Goal: Task Accomplishment & Management: Use online tool/utility

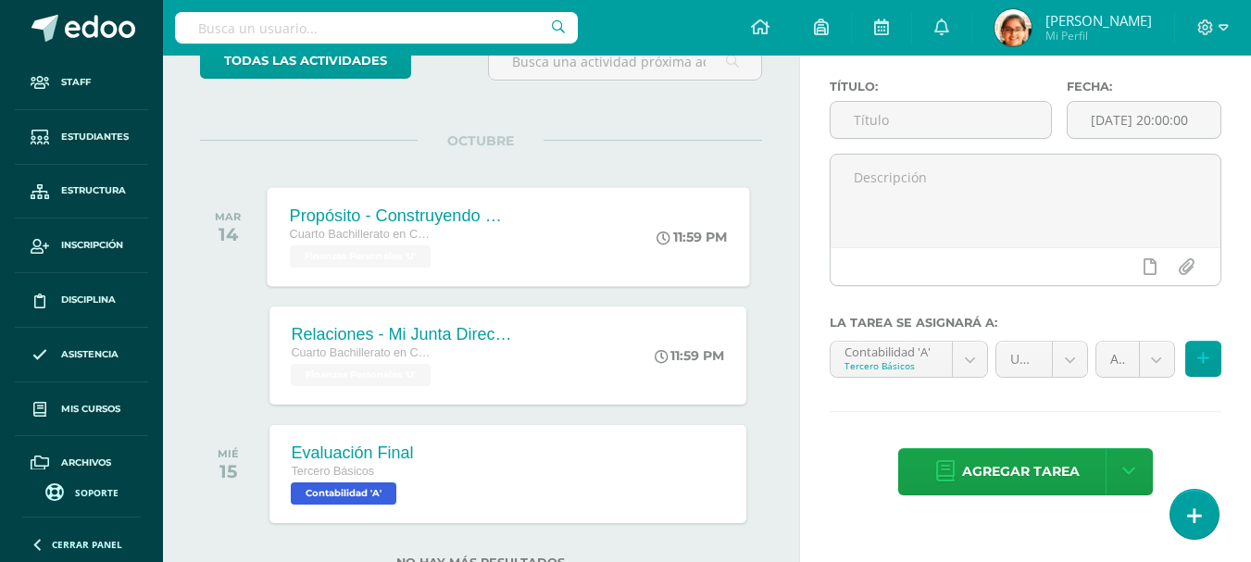
scroll to position [201, 0]
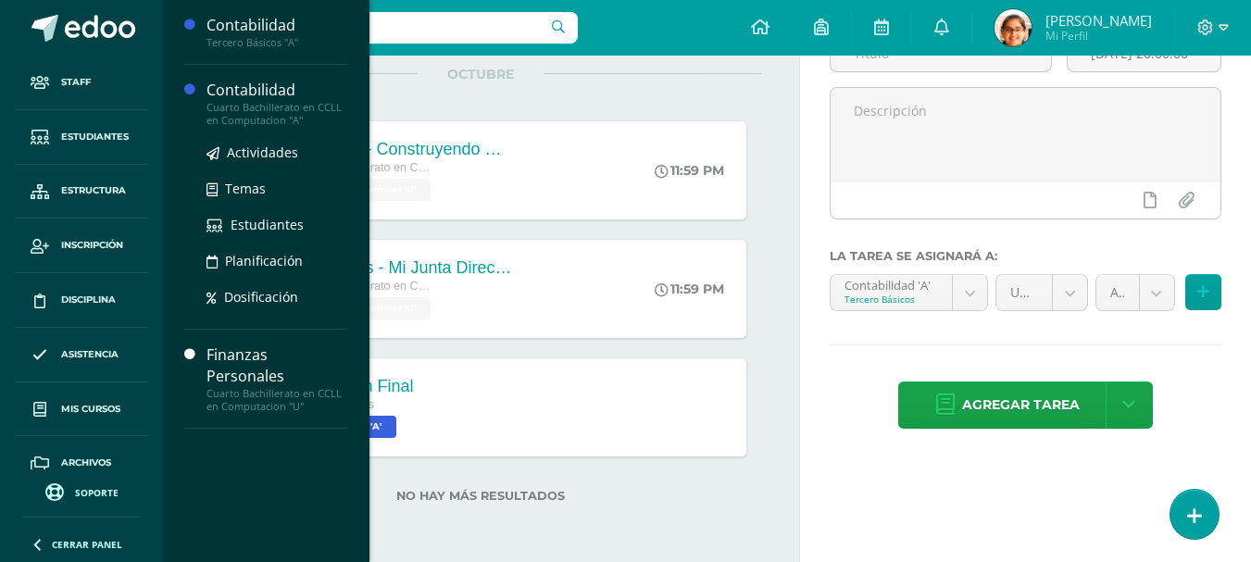
click at [268, 141] on div "Actividades Temas Estudiantes Planificación Dosificación" at bounding box center [276, 220] width 141 height 187
click at [272, 150] on span "Actividades" at bounding box center [262, 153] width 71 height 18
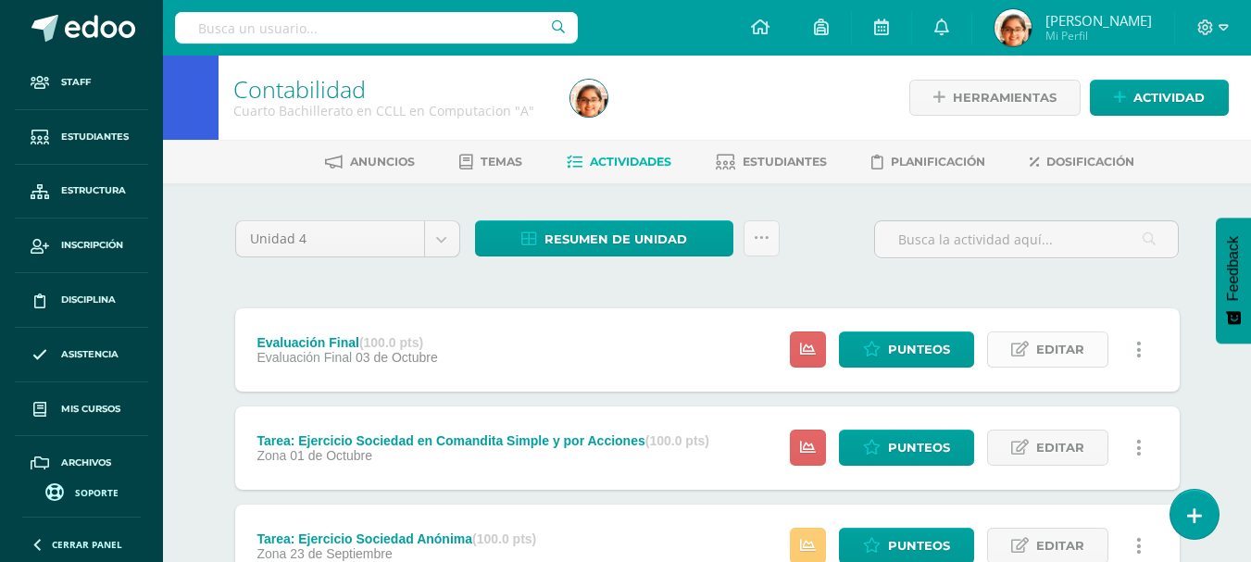
click at [1055, 346] on span "Editar" at bounding box center [1060, 349] width 48 height 34
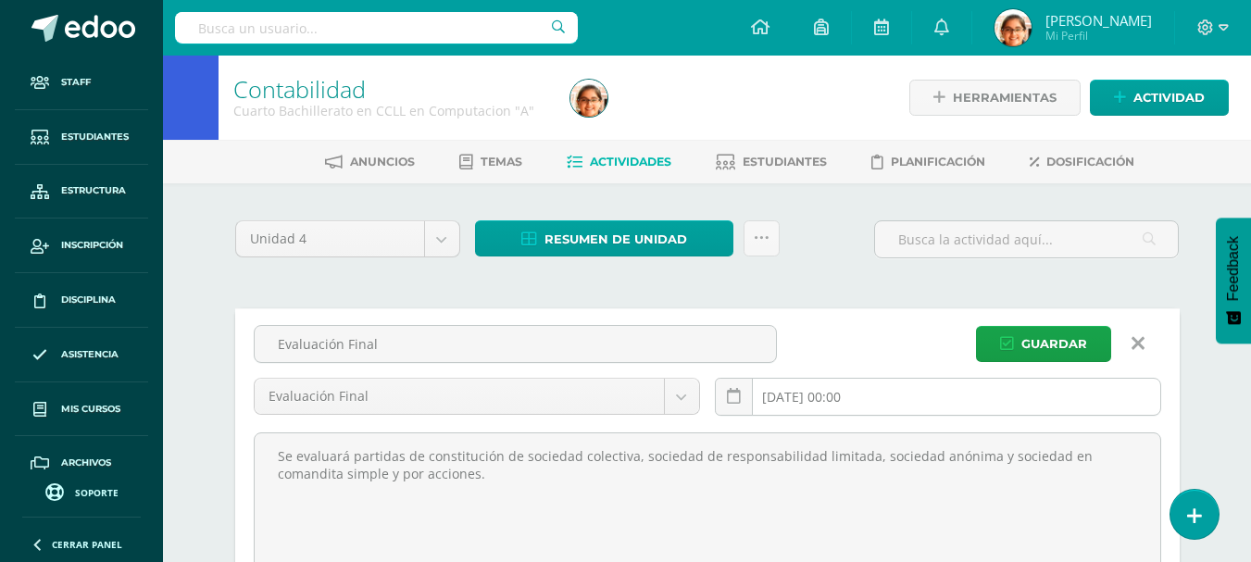
click at [818, 406] on input "2025-10-03 00:00" at bounding box center [938, 397] width 444 height 36
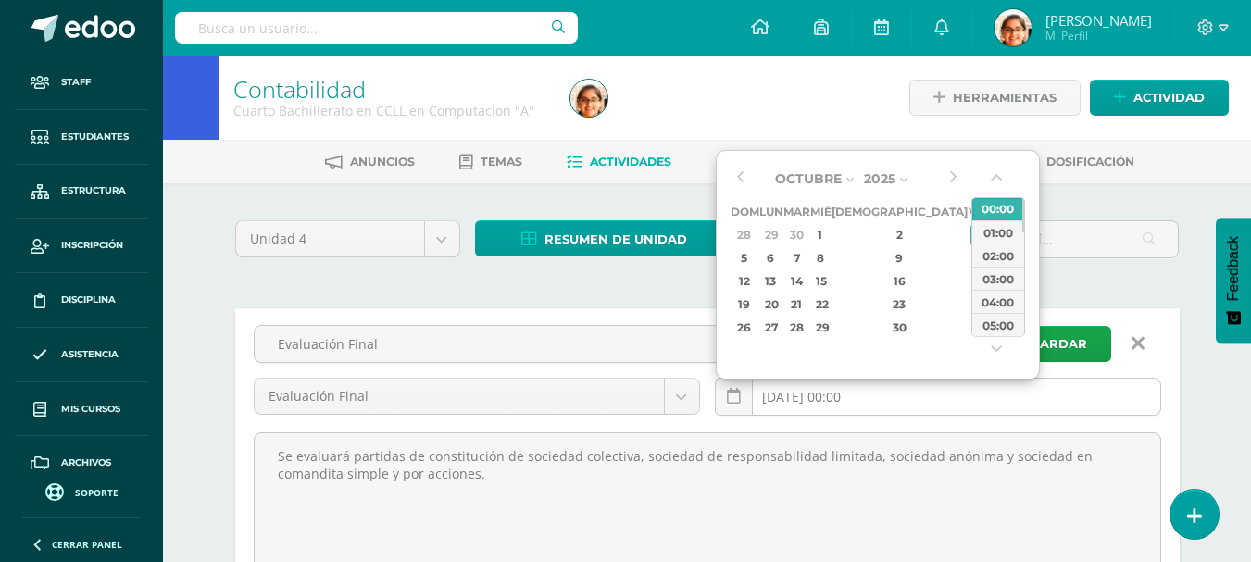
scroll to position [155, 0]
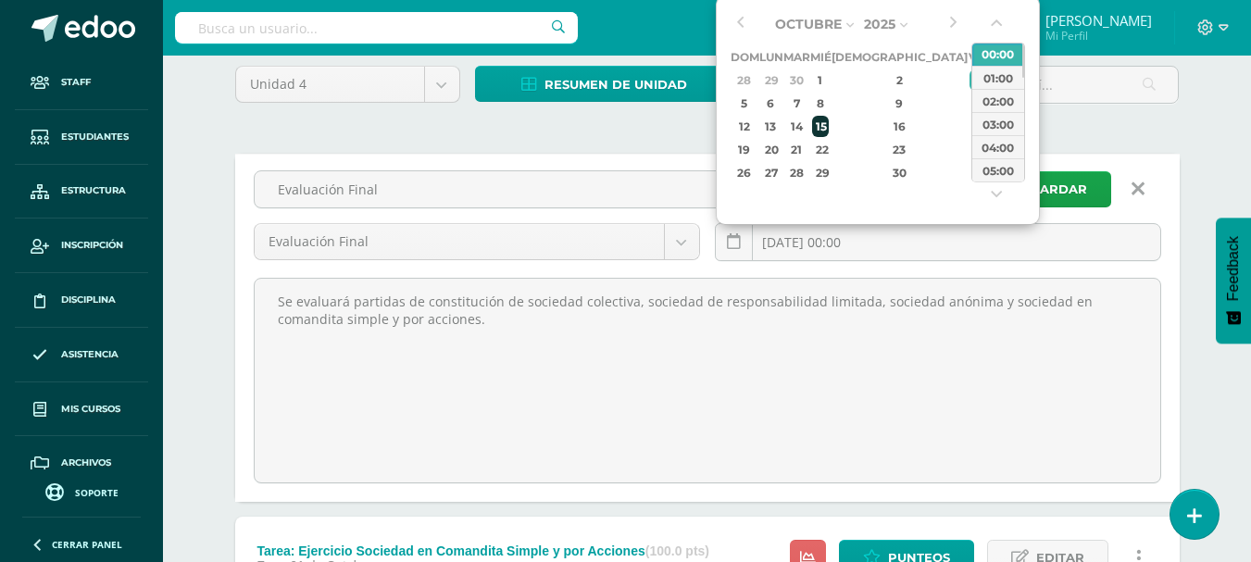
click at [829, 135] on div "15" at bounding box center [820, 126] width 17 height 21
type input "2025-10-15 00:00"
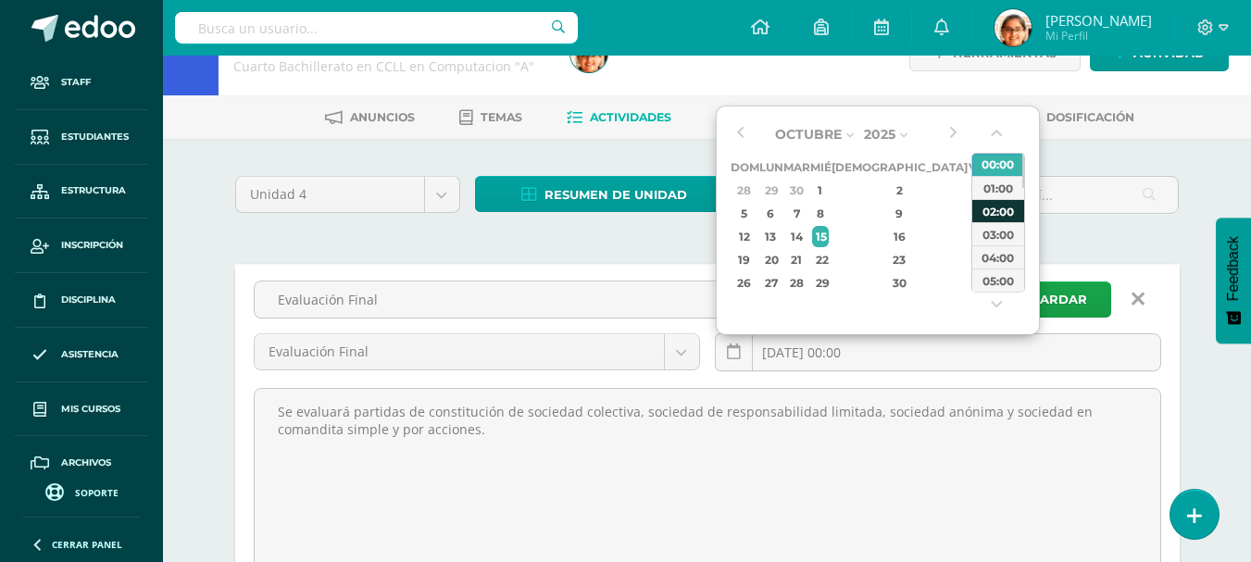
scroll to position [0, 0]
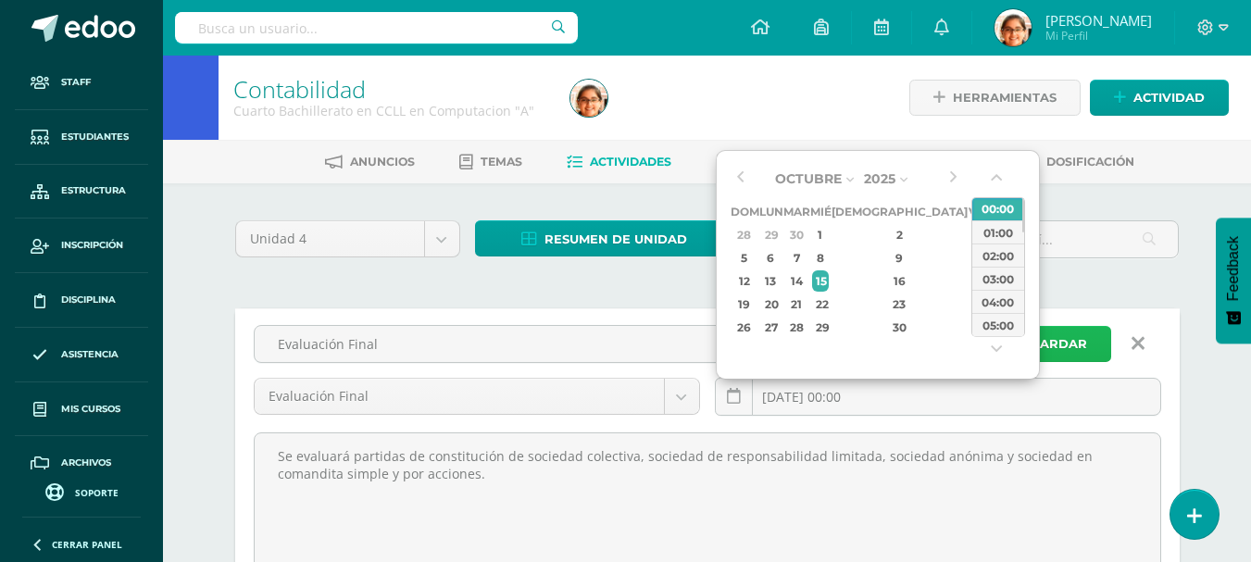
click at [1059, 343] on span "Guardar" at bounding box center [1054, 344] width 66 height 34
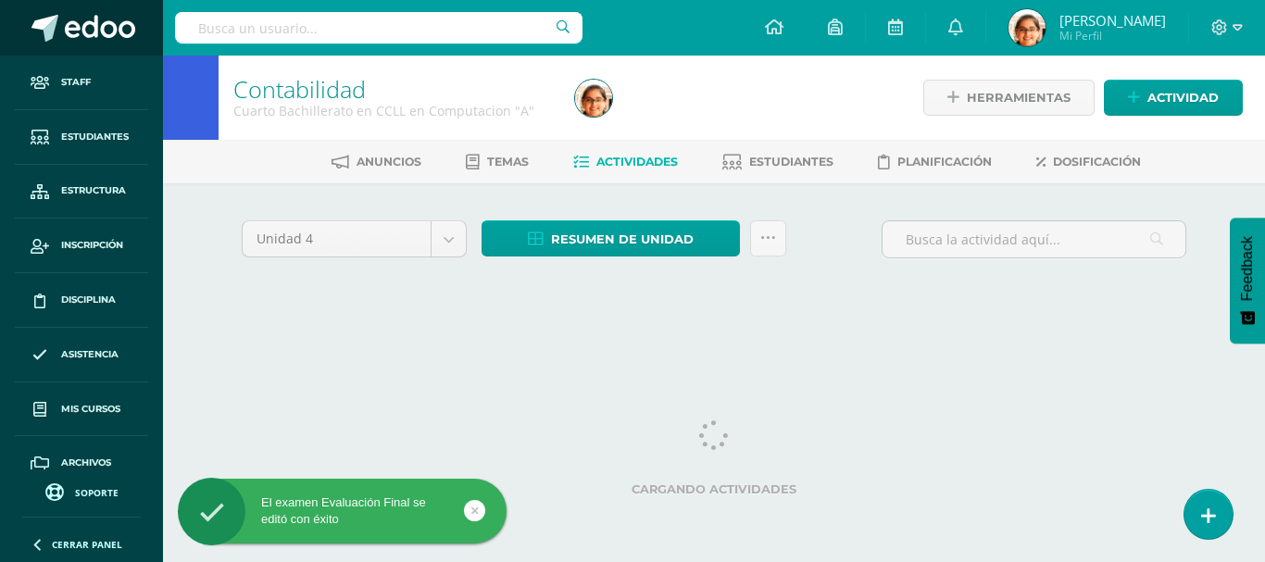
click at [75, 34] on span at bounding box center [100, 29] width 70 height 28
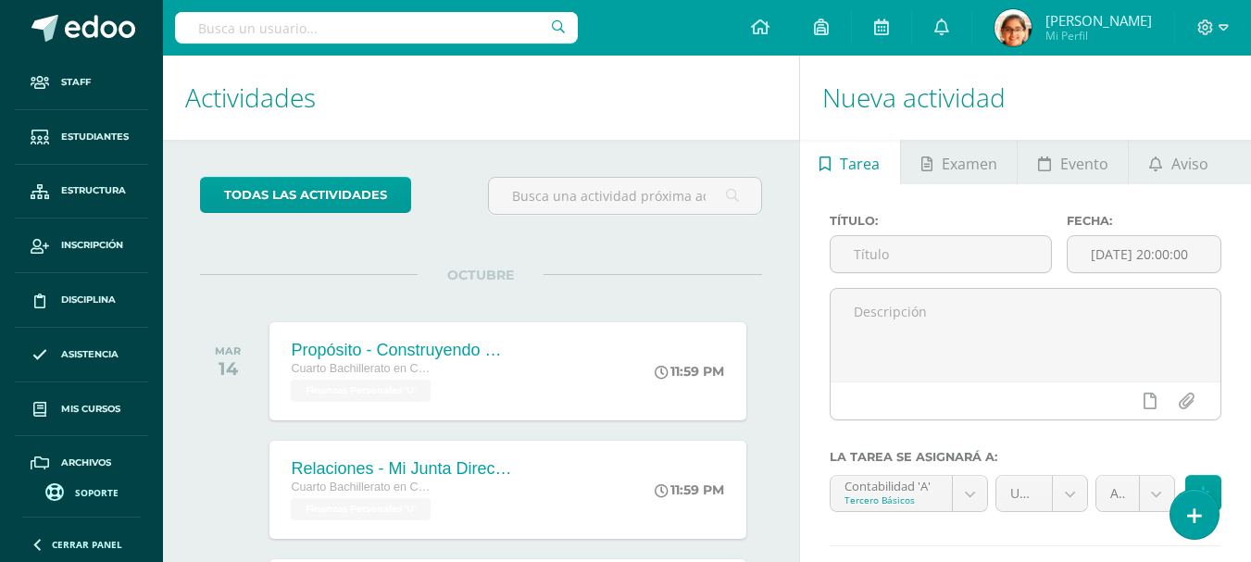
click at [602, 116] on h1 "Actividades" at bounding box center [481, 98] width 592 height 84
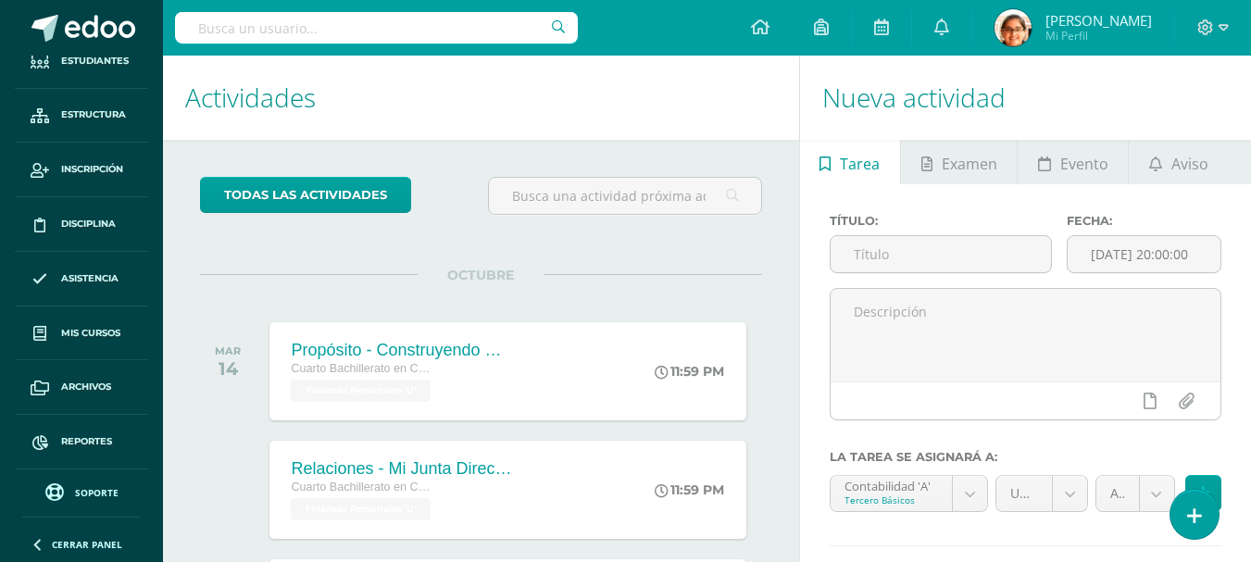
click at [343, 27] on input "text" at bounding box center [376, 27] width 403 height 31
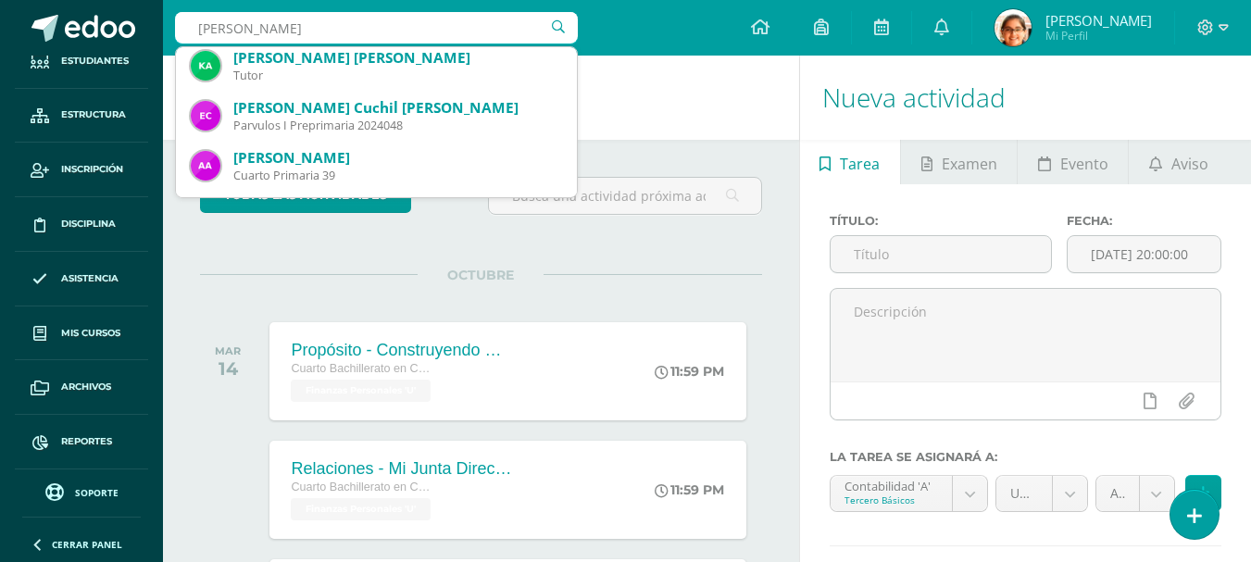
scroll to position [111, 0]
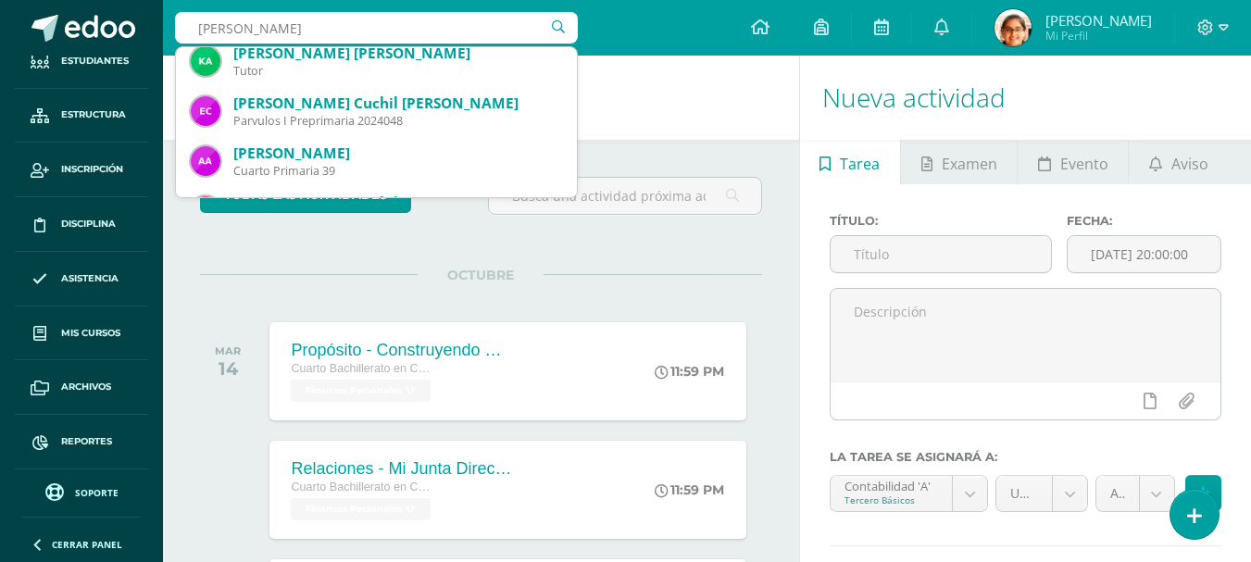
type input "AJCUC"
click at [680, 115] on h1 "Actividades" at bounding box center [481, 98] width 592 height 84
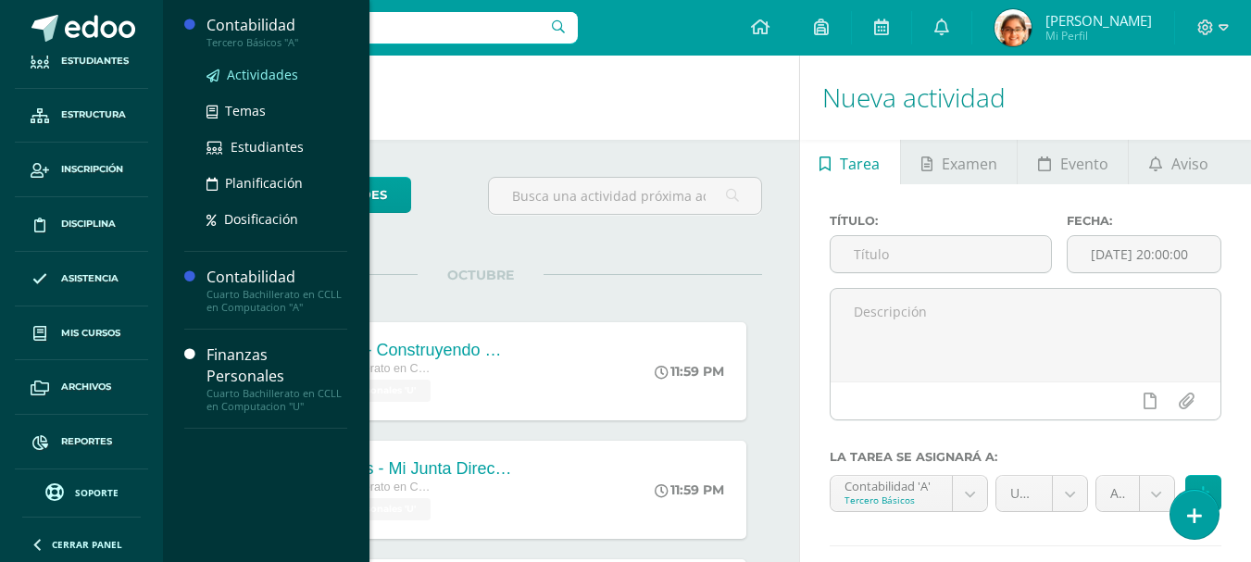
click at [259, 79] on span "Actividades" at bounding box center [262, 75] width 71 height 18
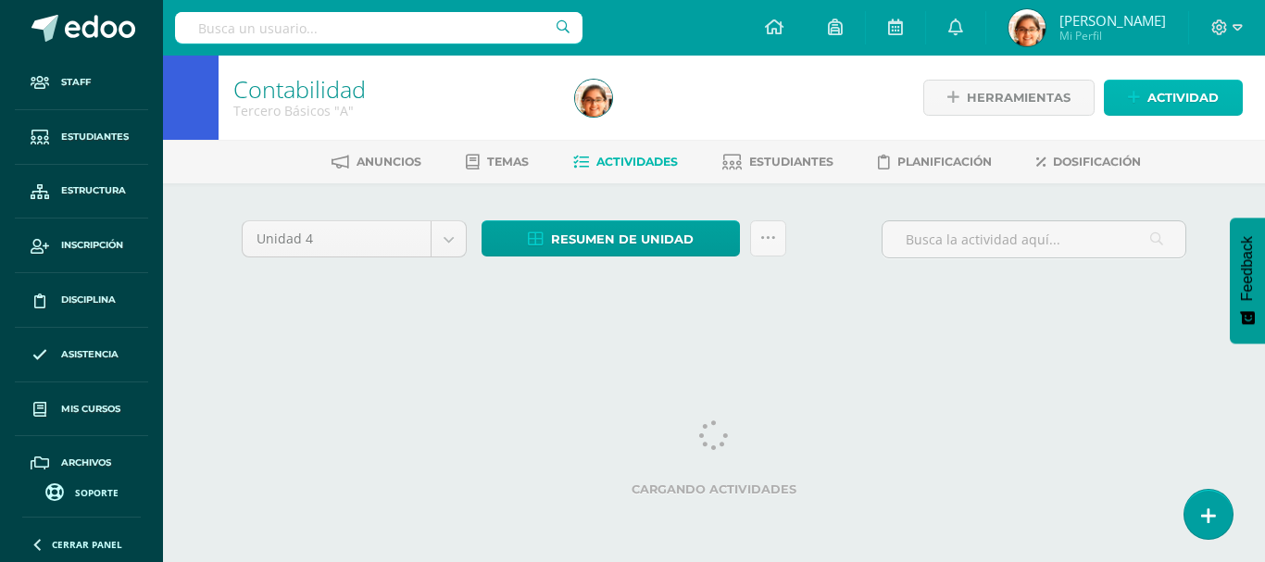
click at [1179, 96] on span "Actividad" at bounding box center [1182, 98] width 71 height 34
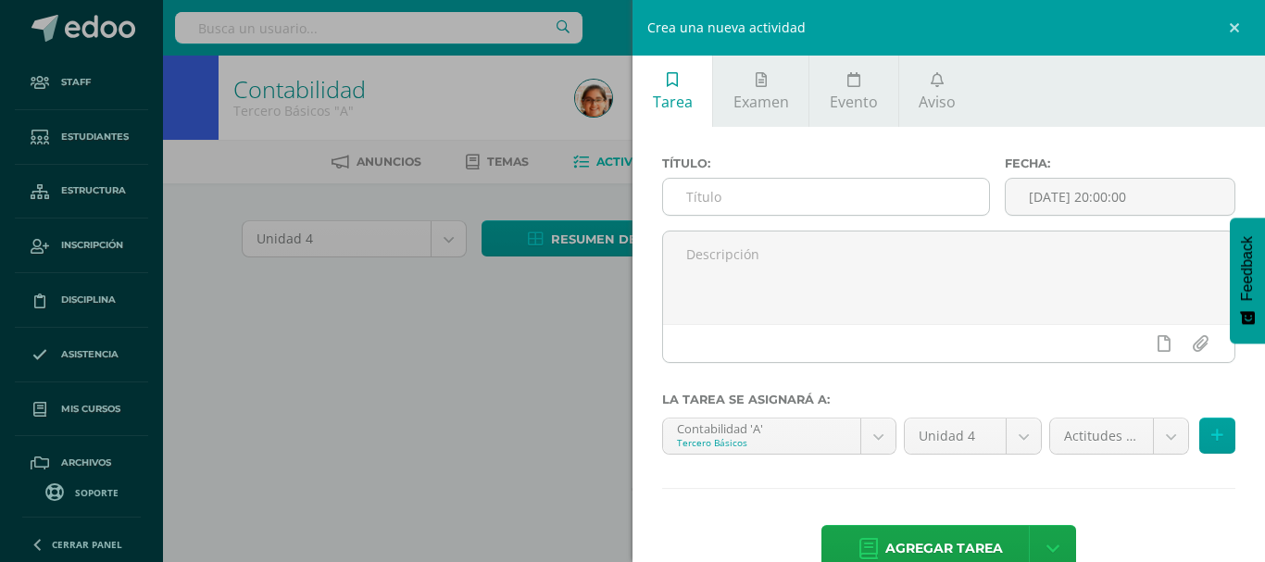
click at [797, 202] on input "text" at bounding box center [826, 197] width 326 height 36
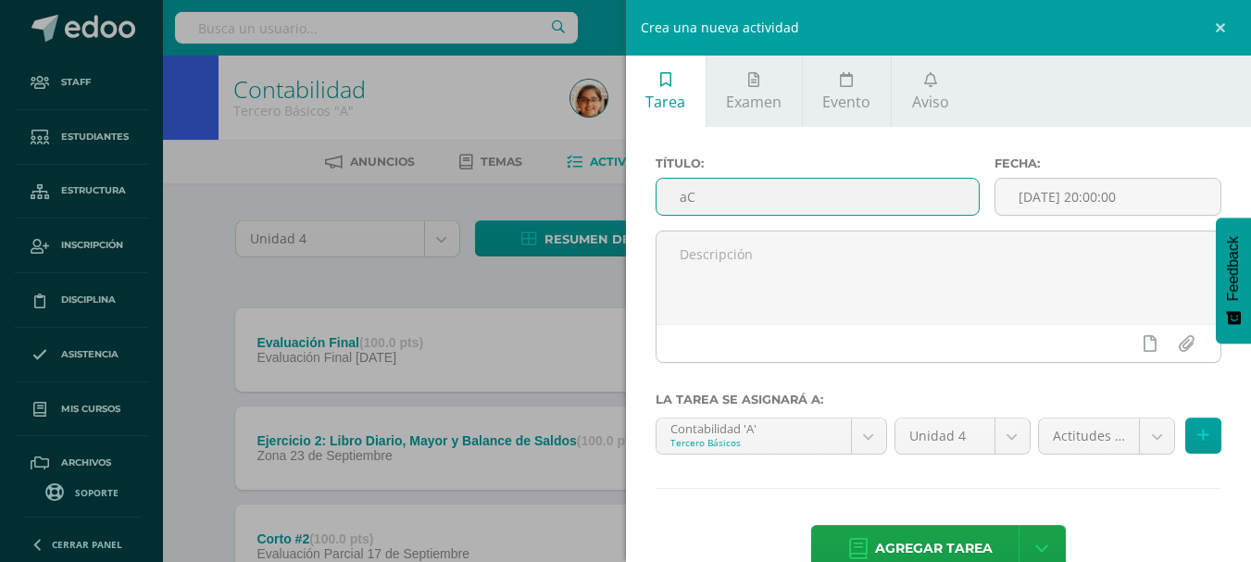
type input "a"
type input "Actitudes"
click at [1054, 188] on input "[DATE] 20:00:00" at bounding box center [1107, 197] width 225 height 36
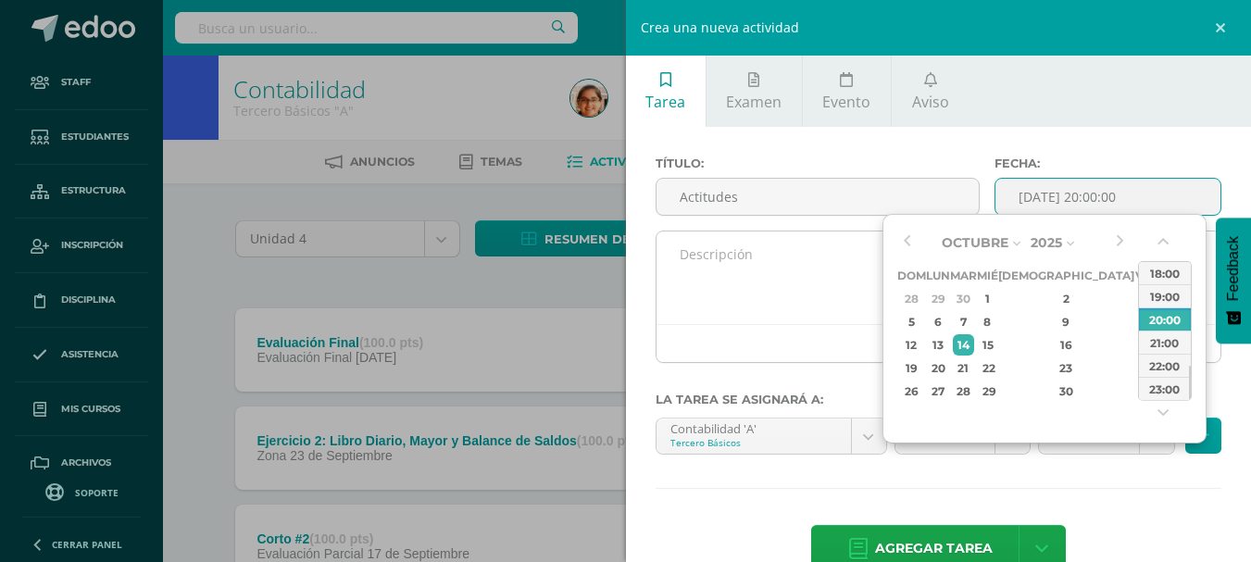
type input "2025-10-14 20:00"
click at [782, 306] on textarea at bounding box center [938, 277] width 565 height 93
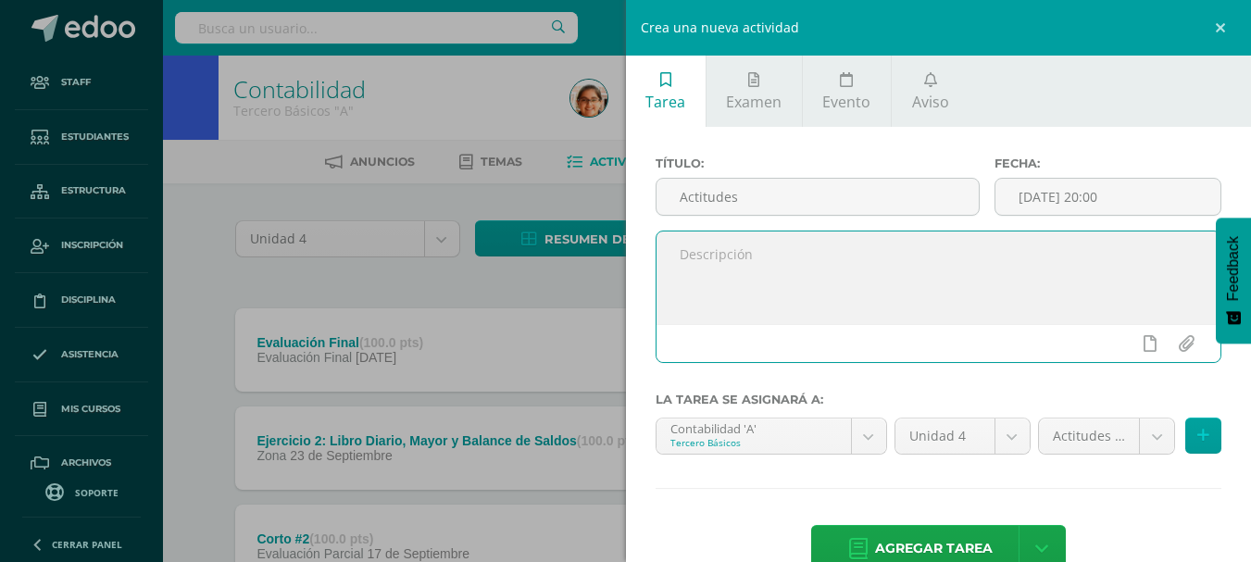
scroll to position [44, 0]
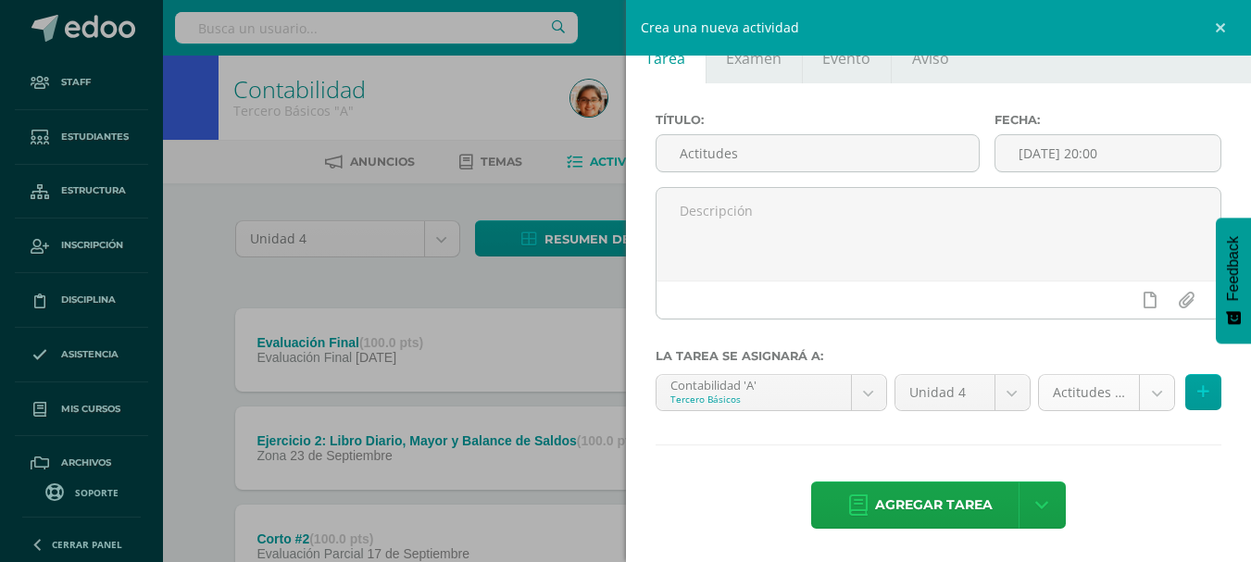
click at [1196, 403] on button at bounding box center [1203, 392] width 36 height 36
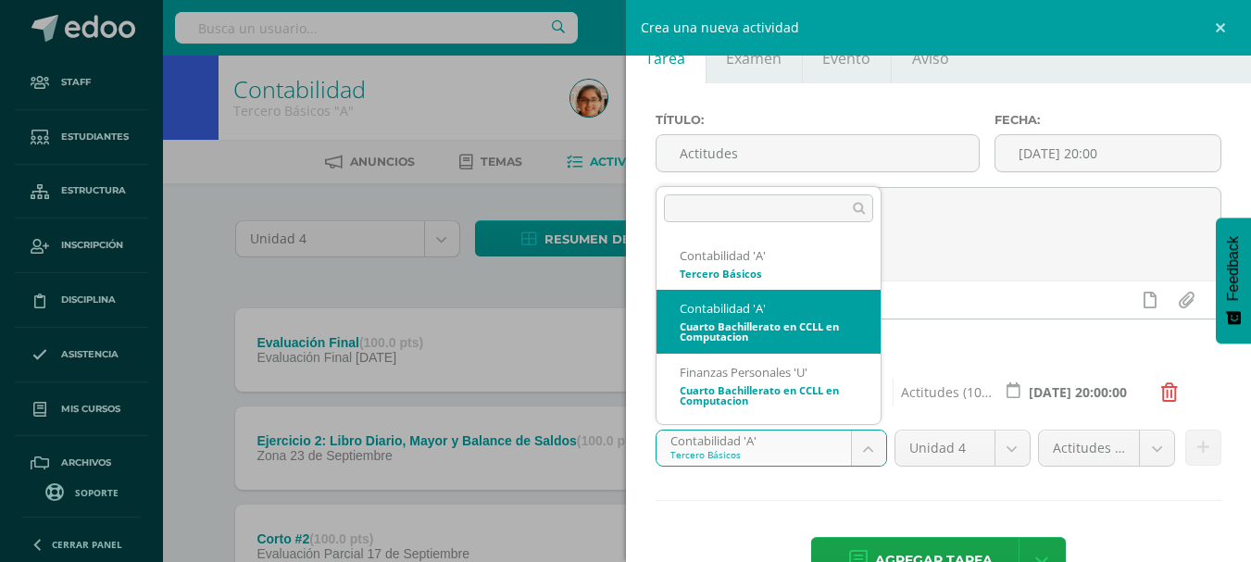
select select "157958"
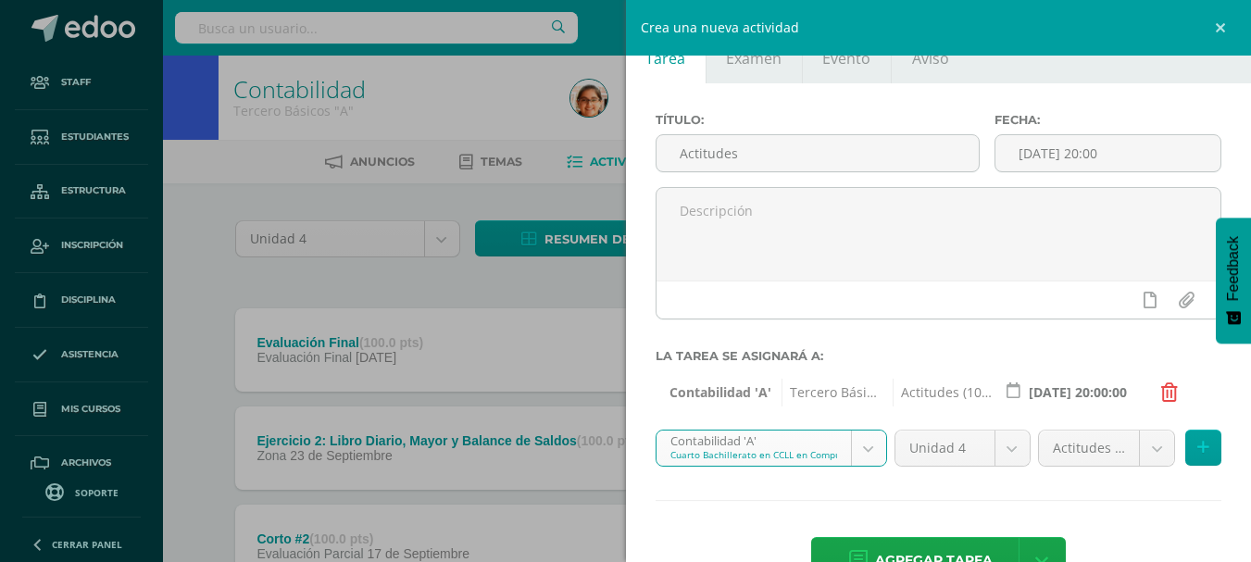
scroll to position [99, 0]
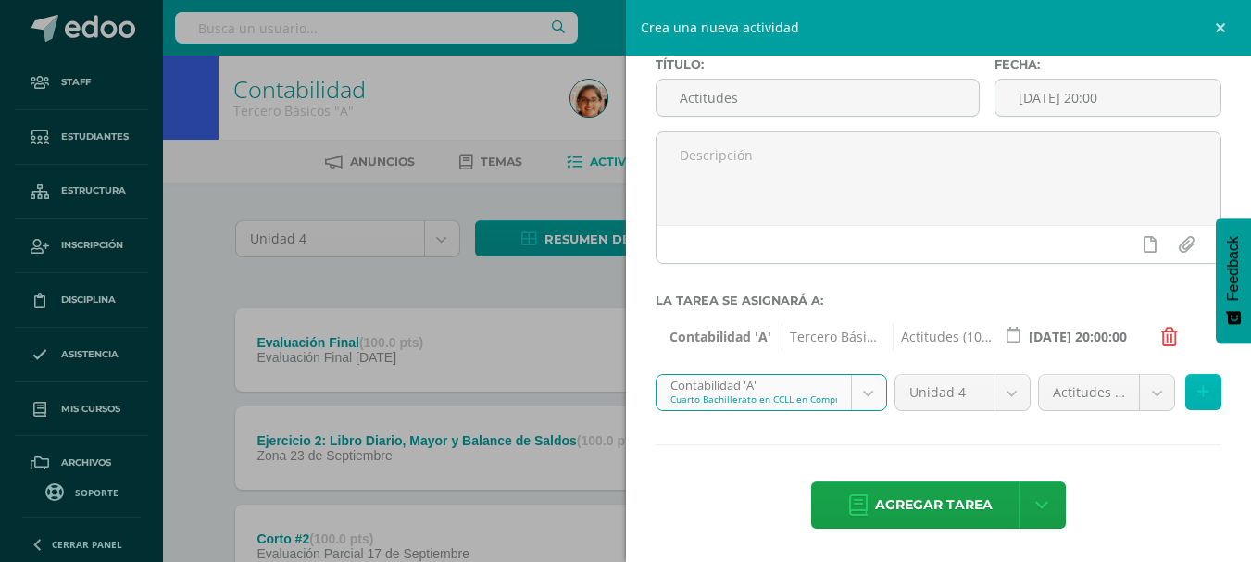
click at [1197, 397] on icon at bounding box center [1203, 392] width 12 height 16
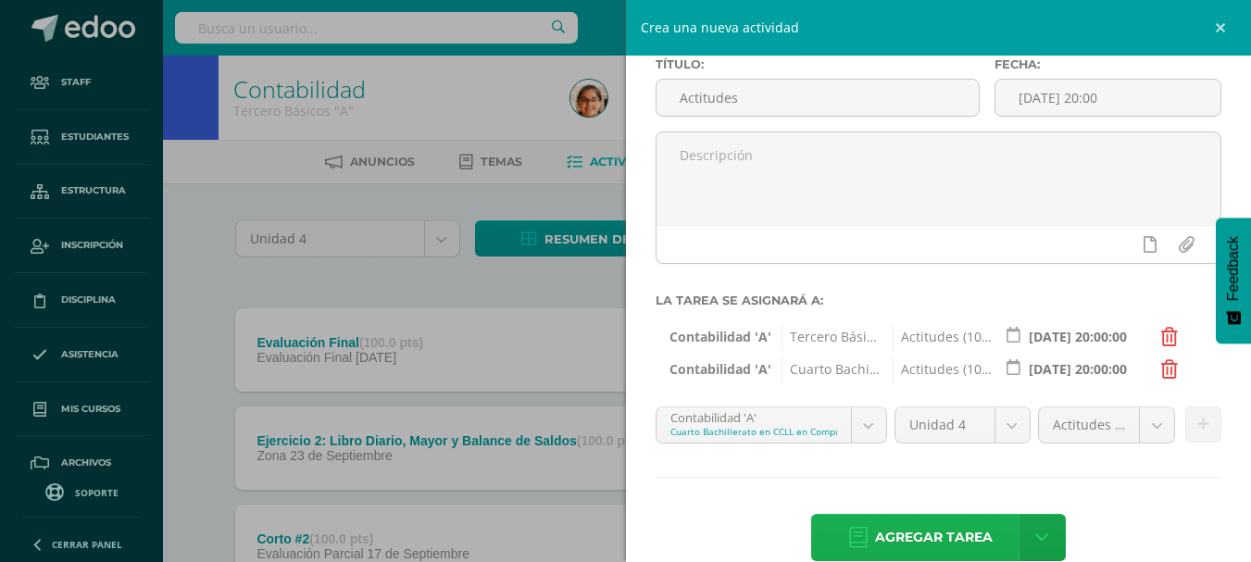
click at [944, 532] on span "Agregar tarea" at bounding box center [934, 537] width 118 height 45
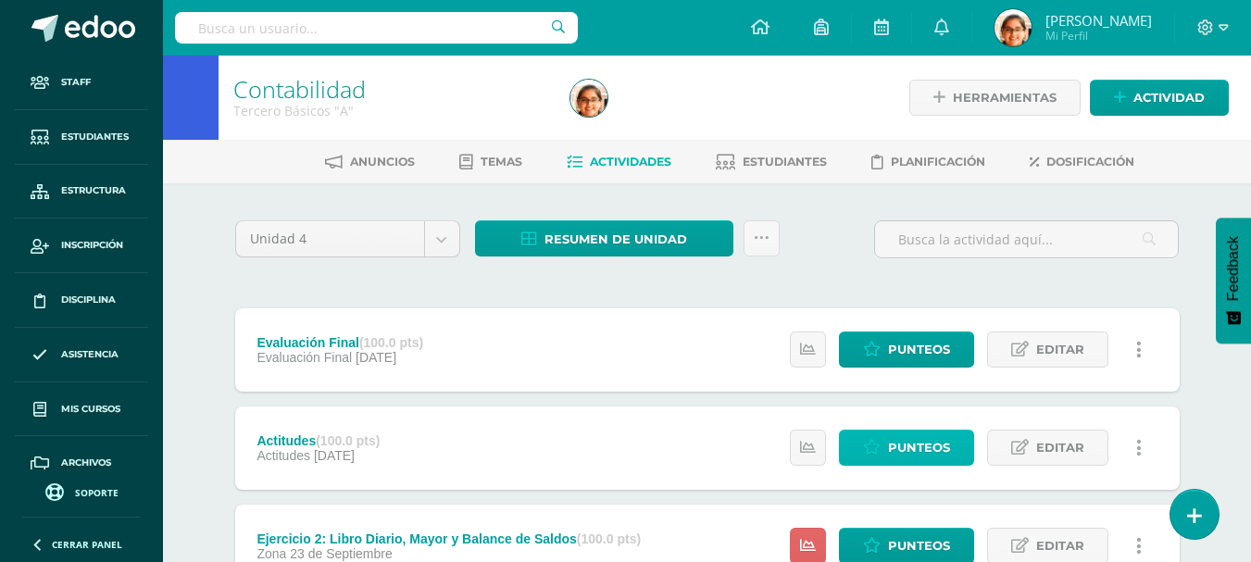
click at [910, 450] on span "Punteos" at bounding box center [919, 448] width 62 height 34
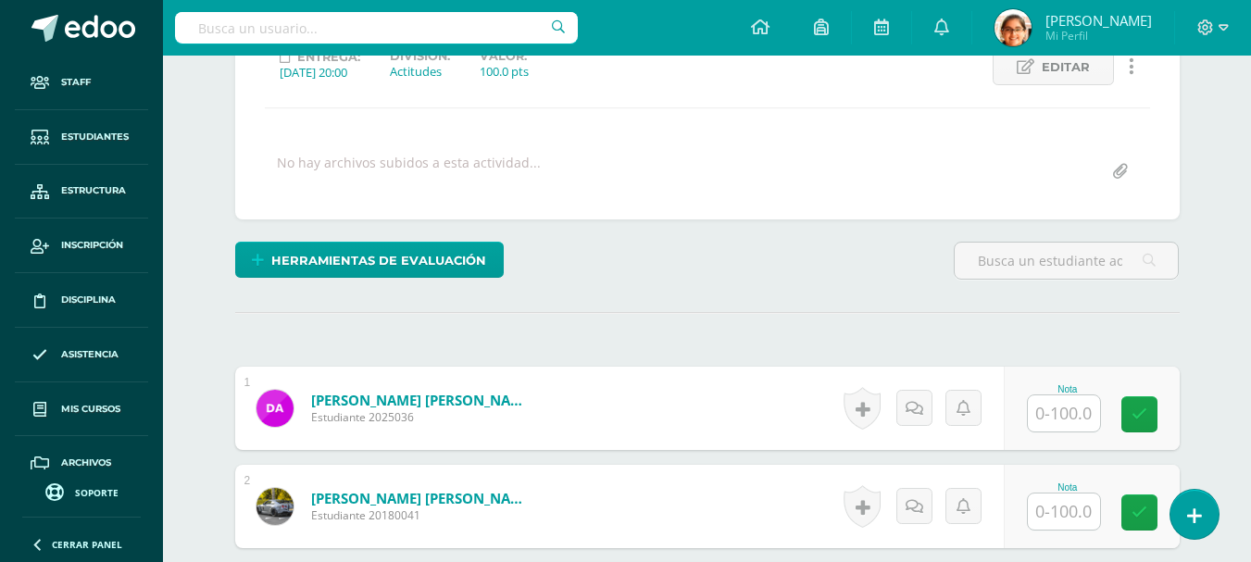
click at [1045, 418] on input "text" at bounding box center [1064, 413] width 72 height 36
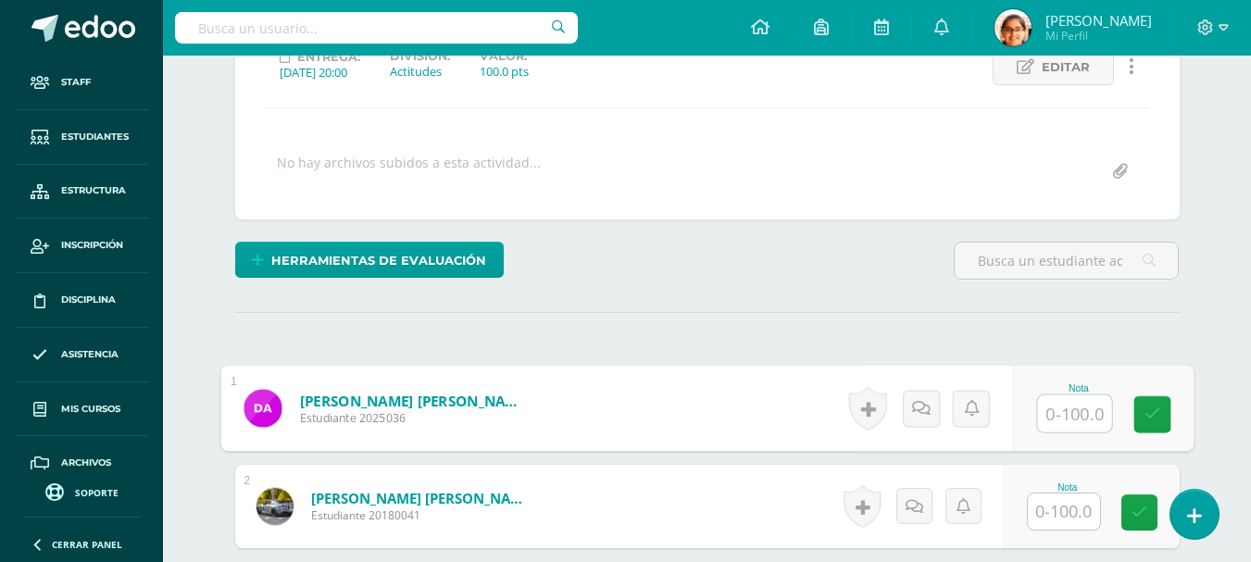
scroll to position [278, 0]
type input "28"
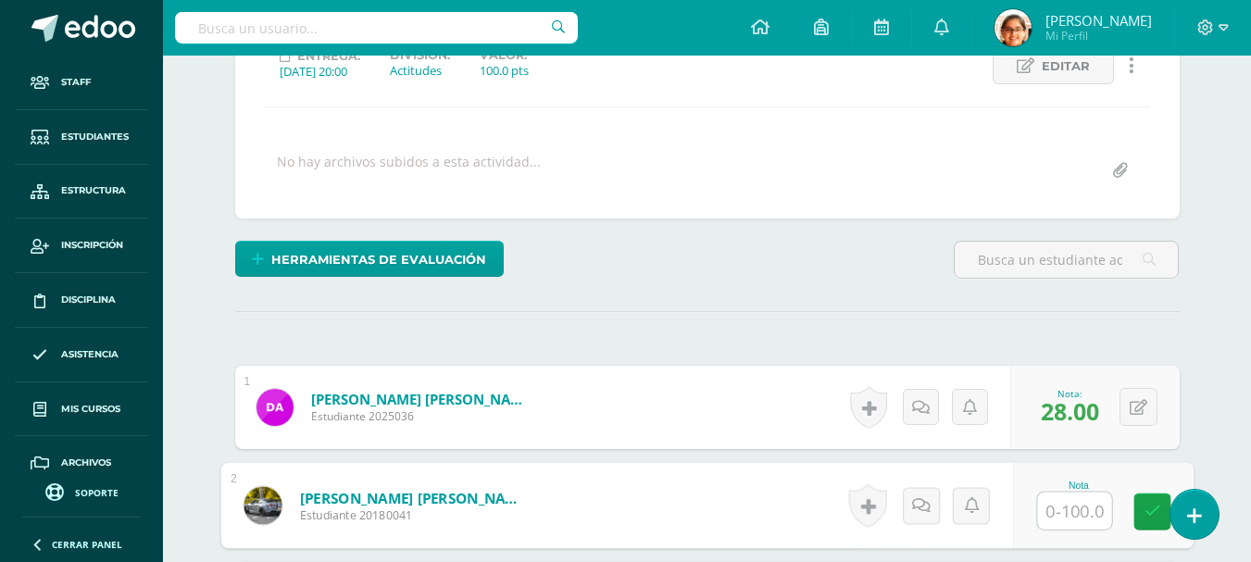
scroll to position [586, 0]
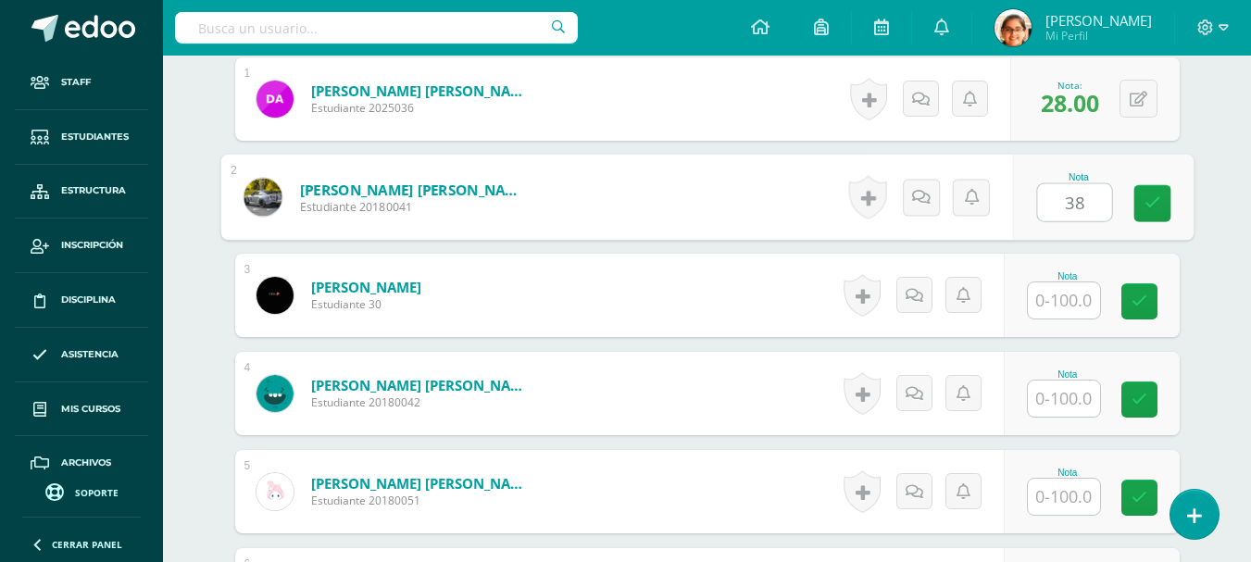
type input "3"
type input "43"
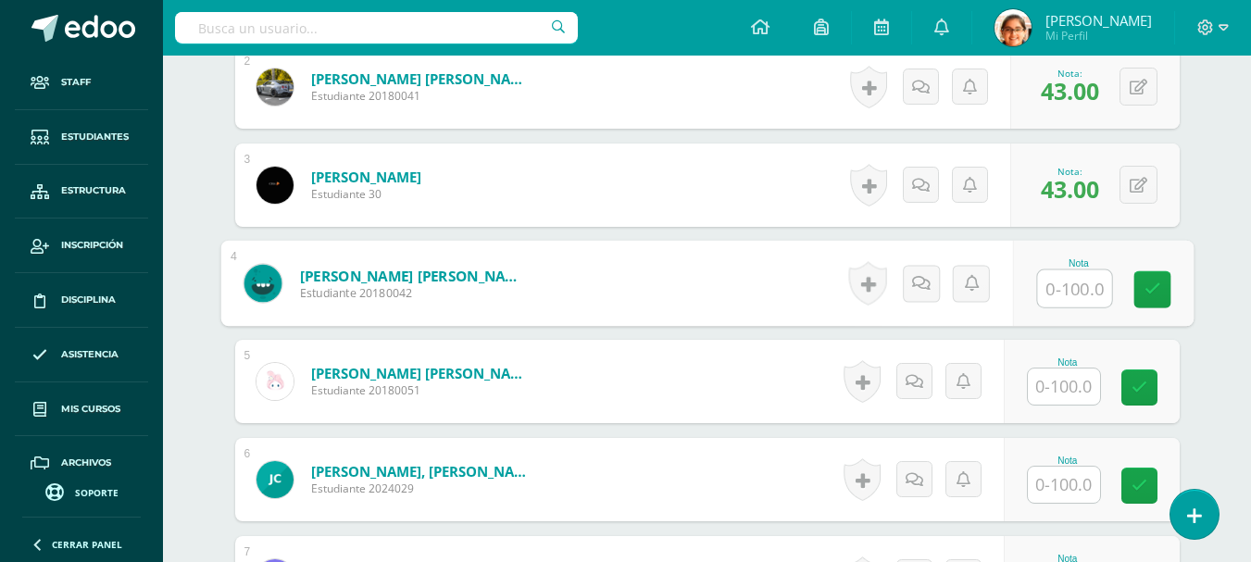
scroll to position [741, 0]
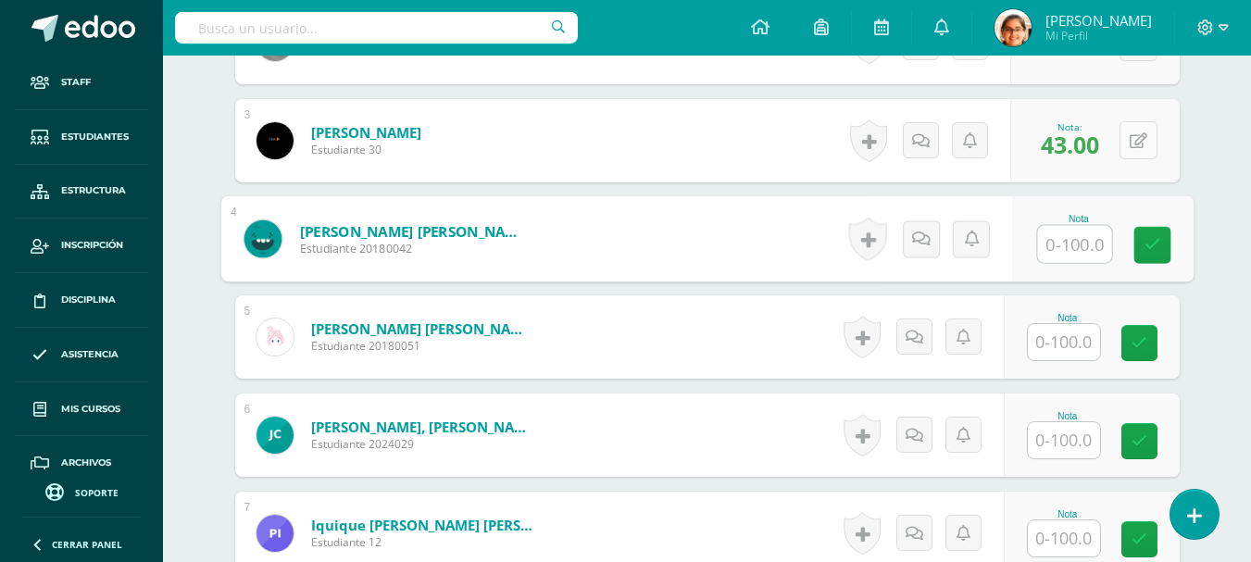
click at [1138, 139] on button at bounding box center [1138, 140] width 38 height 38
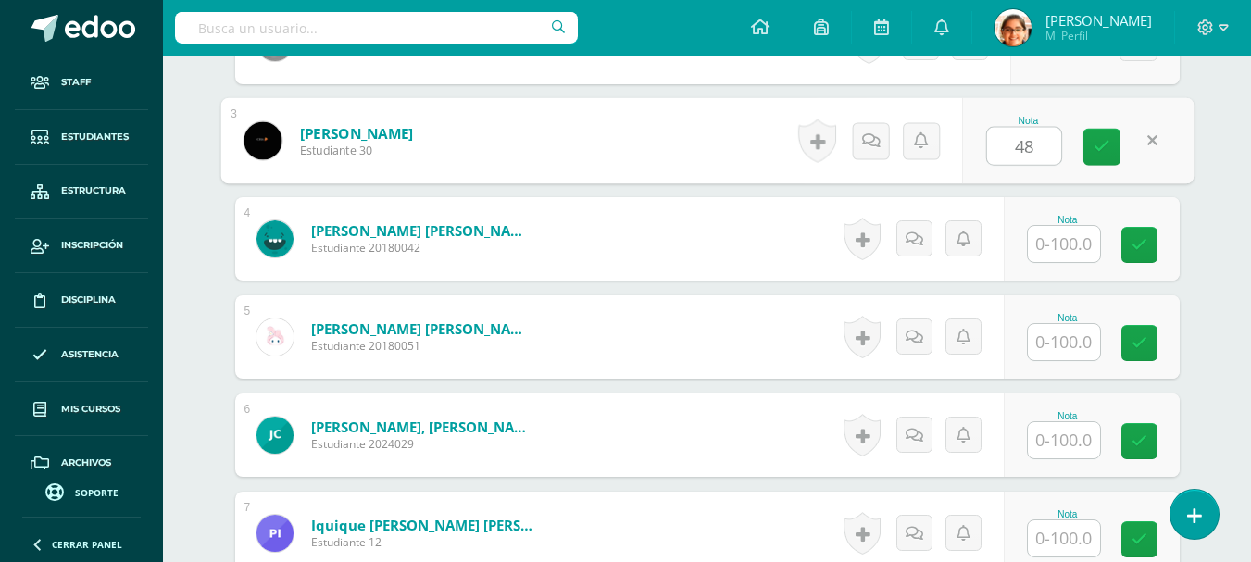
type input "48"
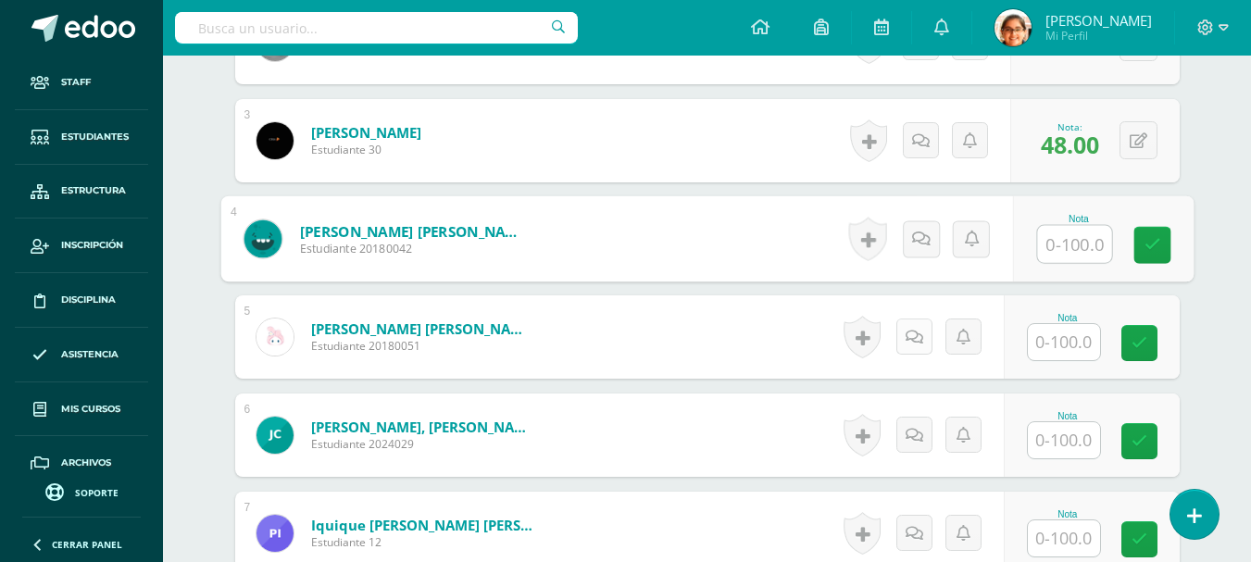
type input "9"
type input "85"
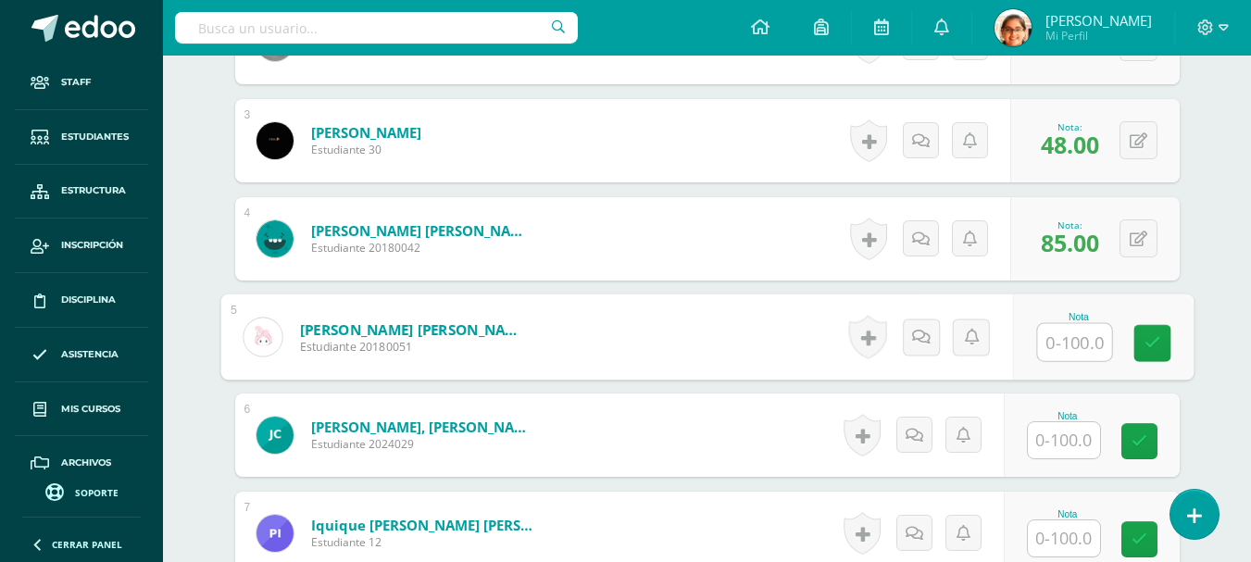
scroll to position [895, 0]
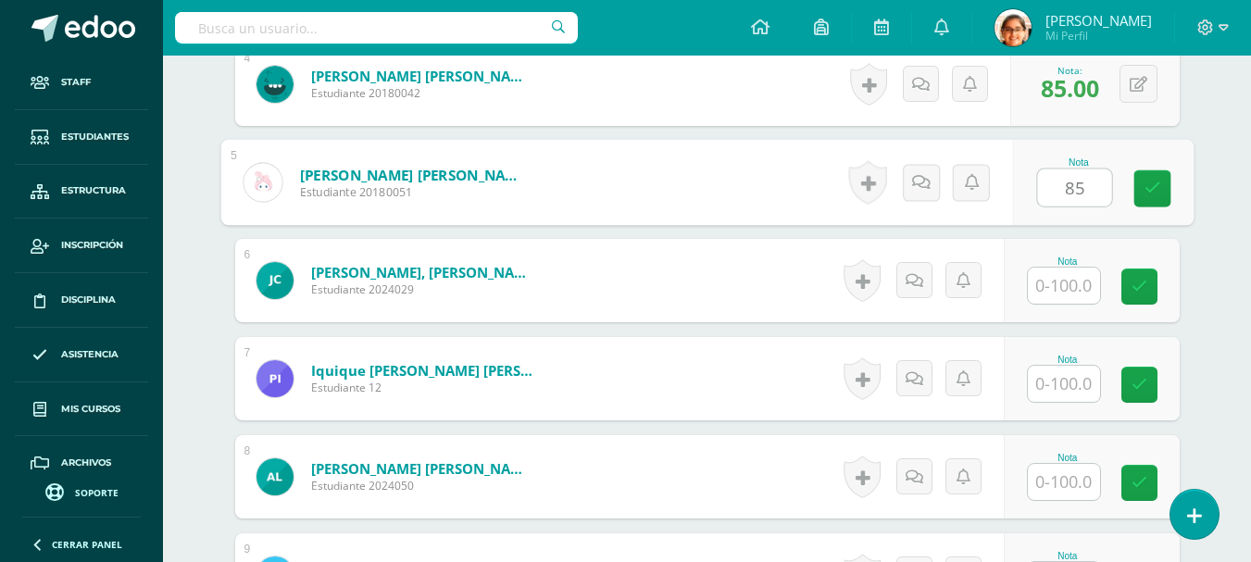
type input "85"
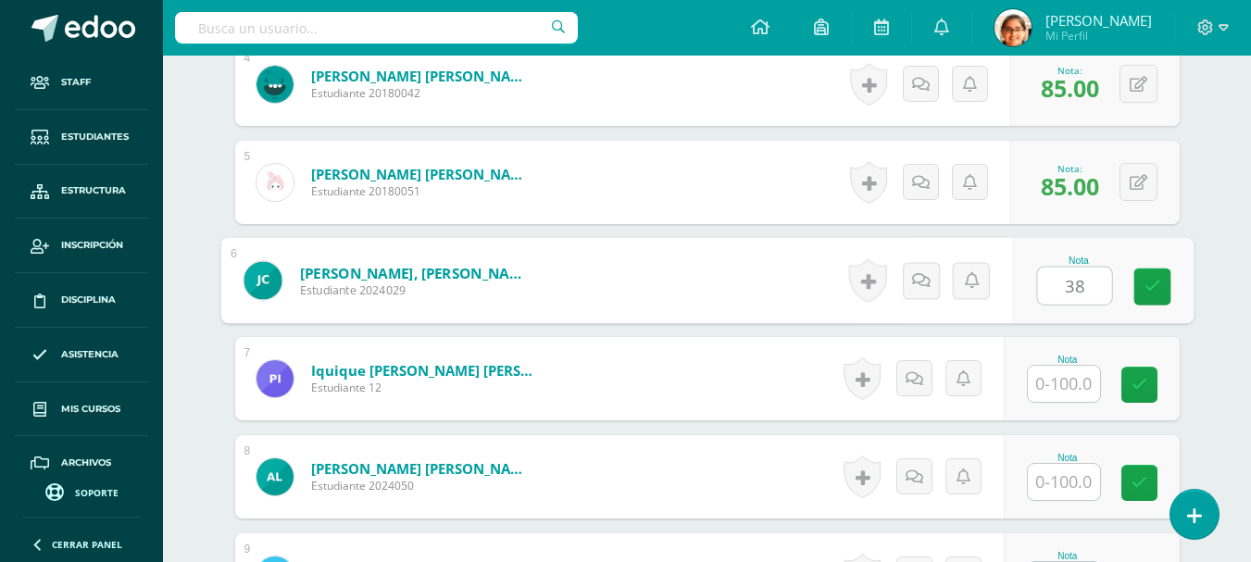
type input "38"
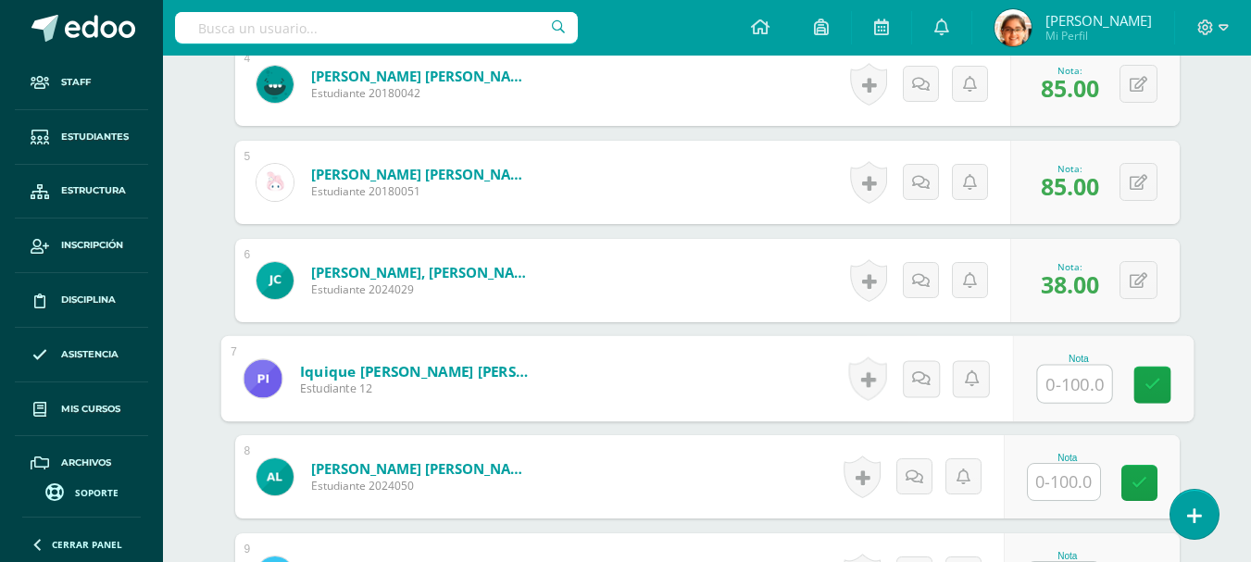
type input "4"
type input "5"
type input "53"
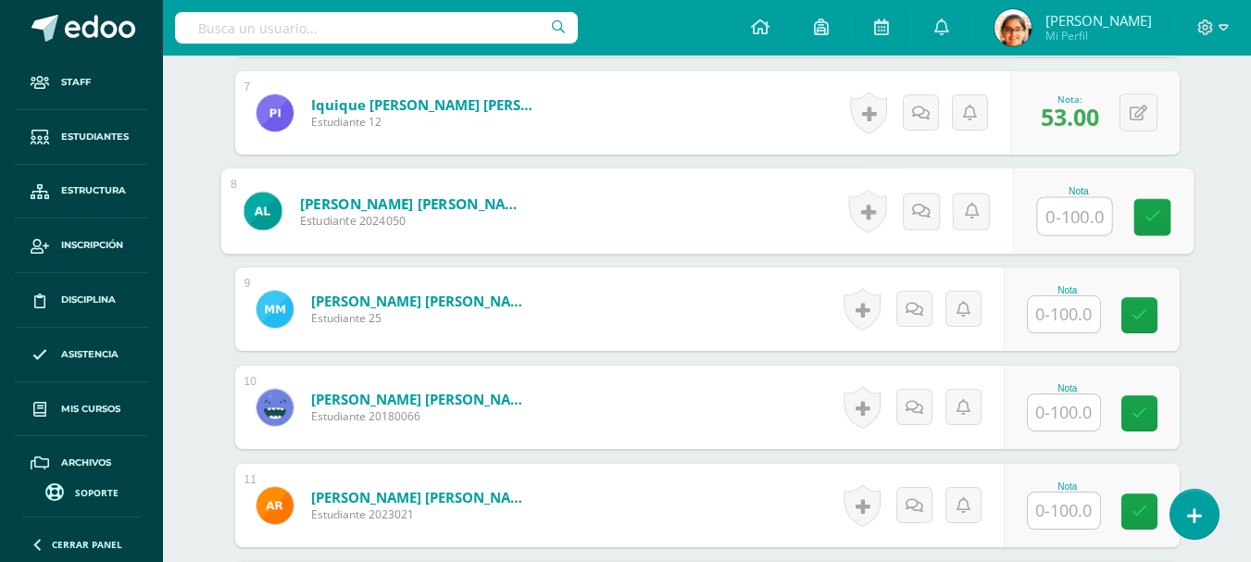
scroll to position [1204, 0]
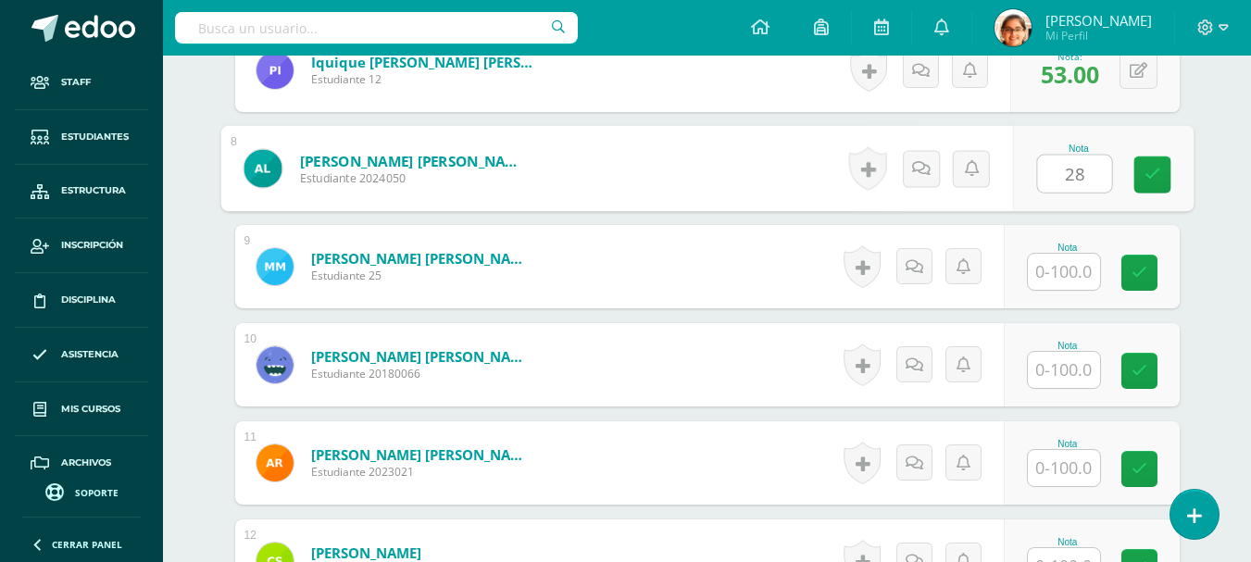
type input "28"
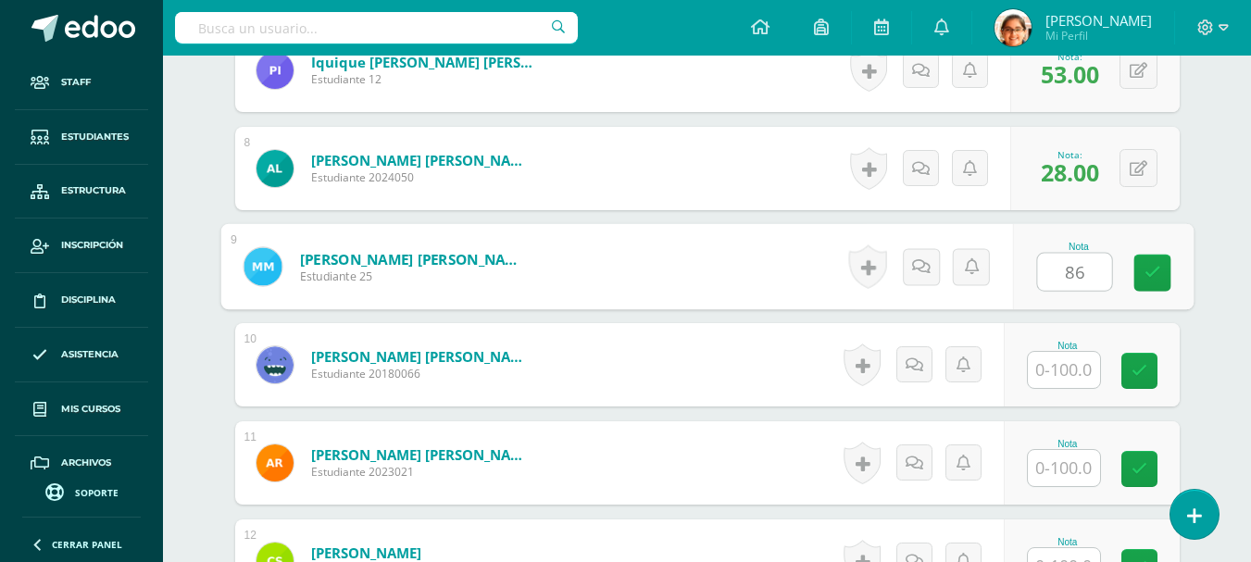
type input "86"
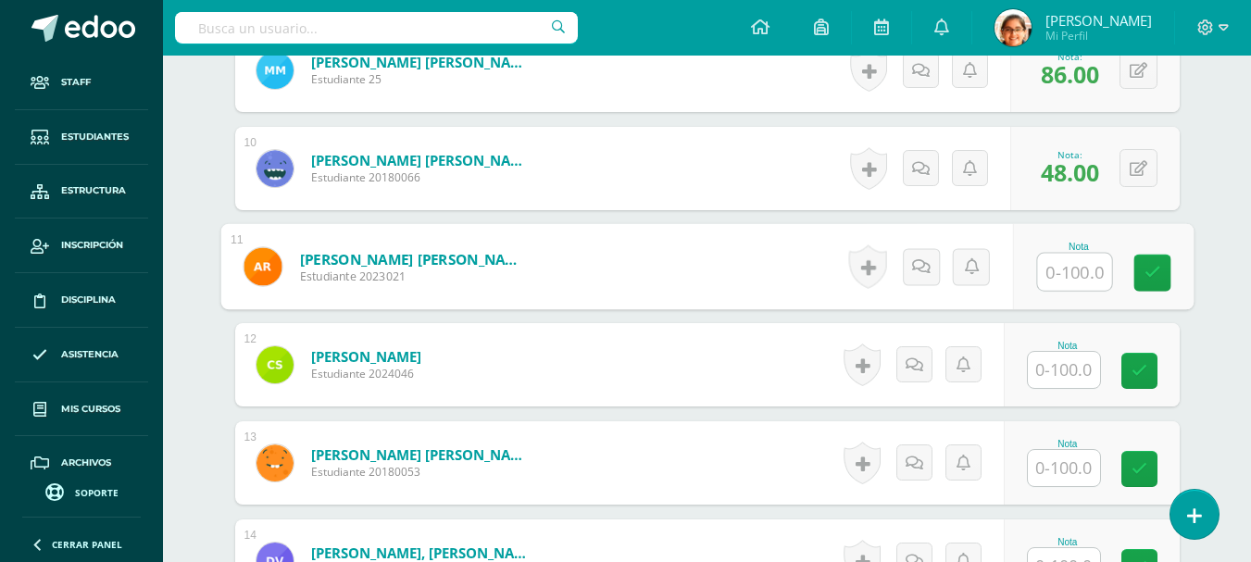
scroll to position [1358, 0]
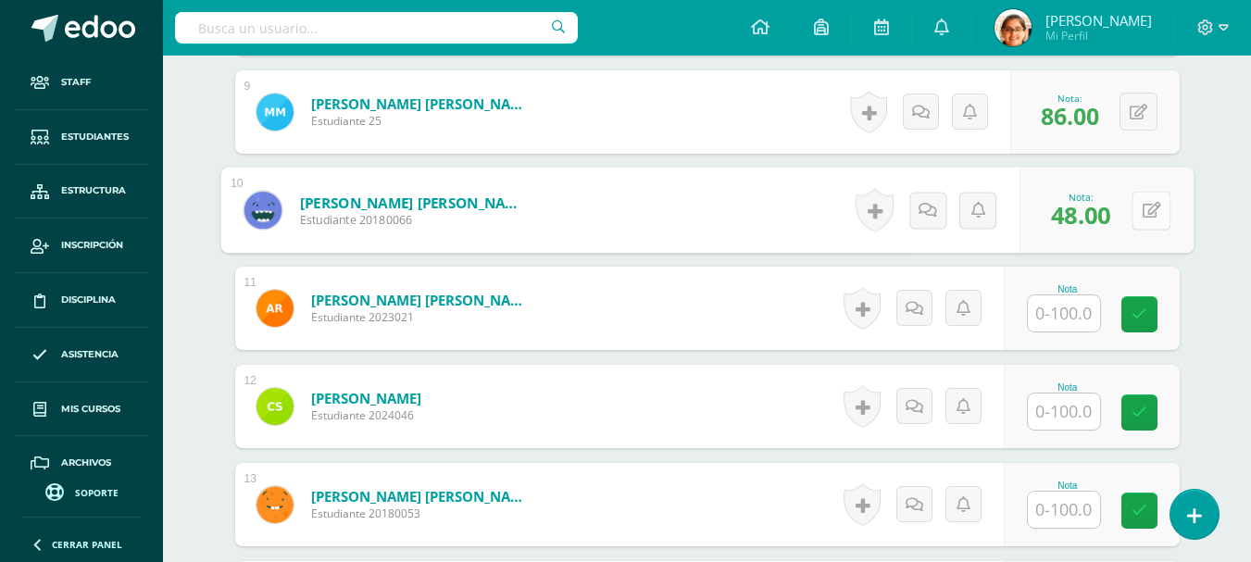
click at [1142, 215] on icon at bounding box center [1151, 210] width 19 height 16
type input "43"
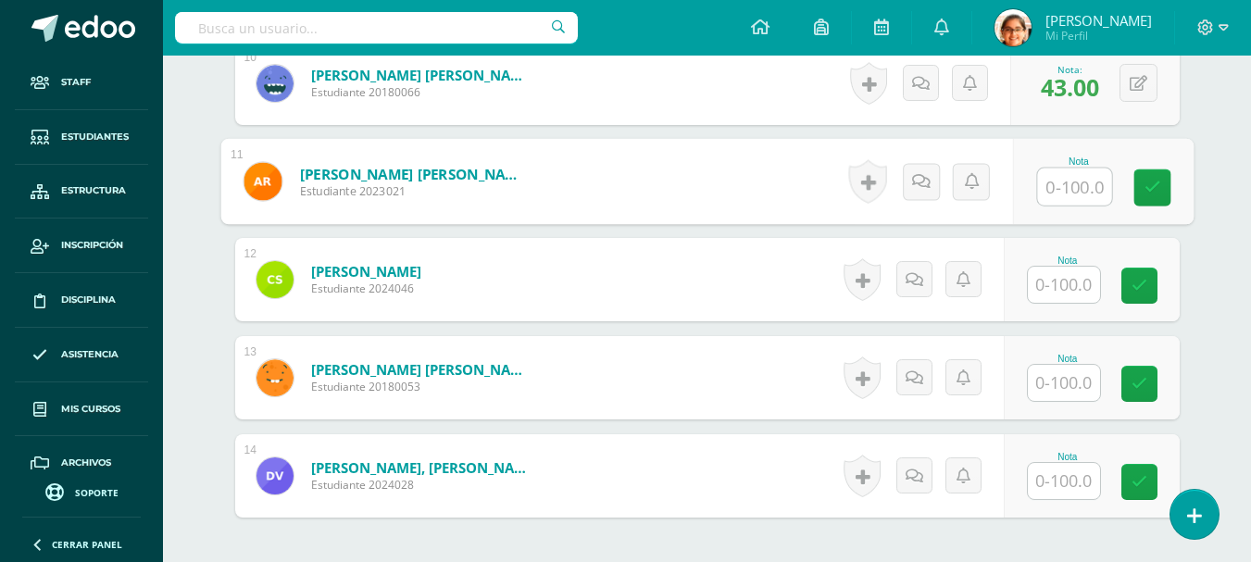
scroll to position [1512, 0]
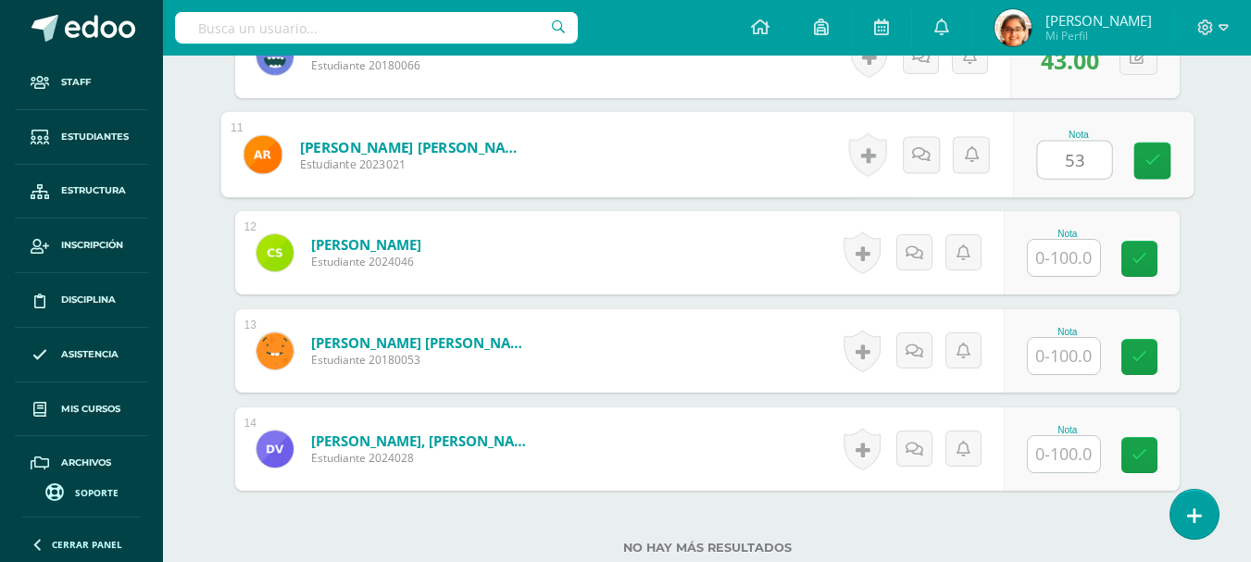
type input "53"
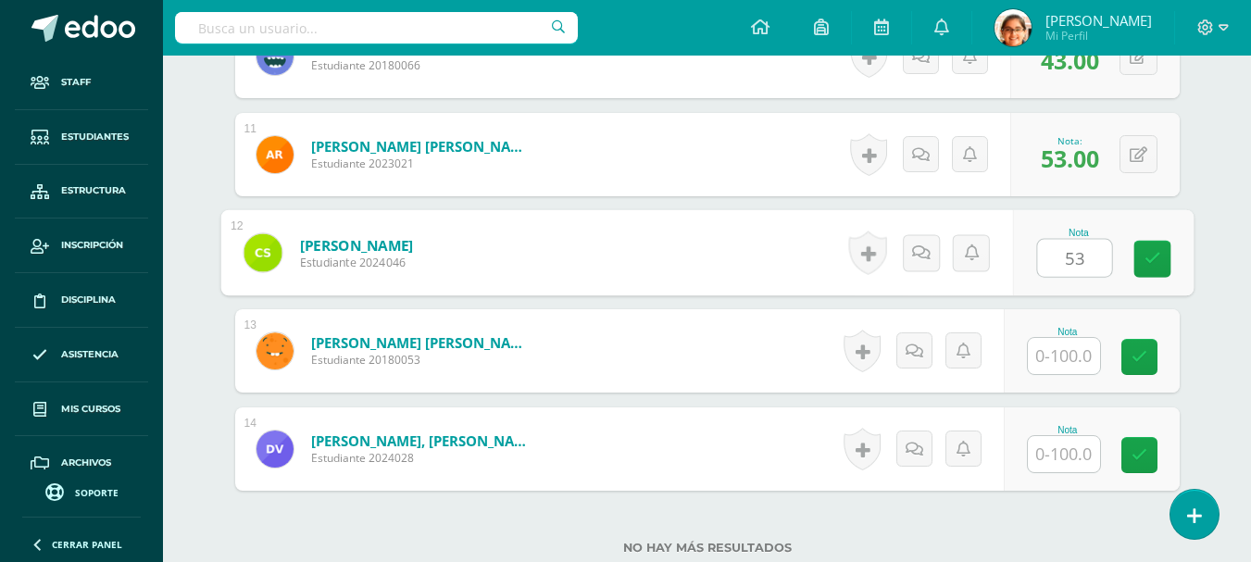
type input "53"
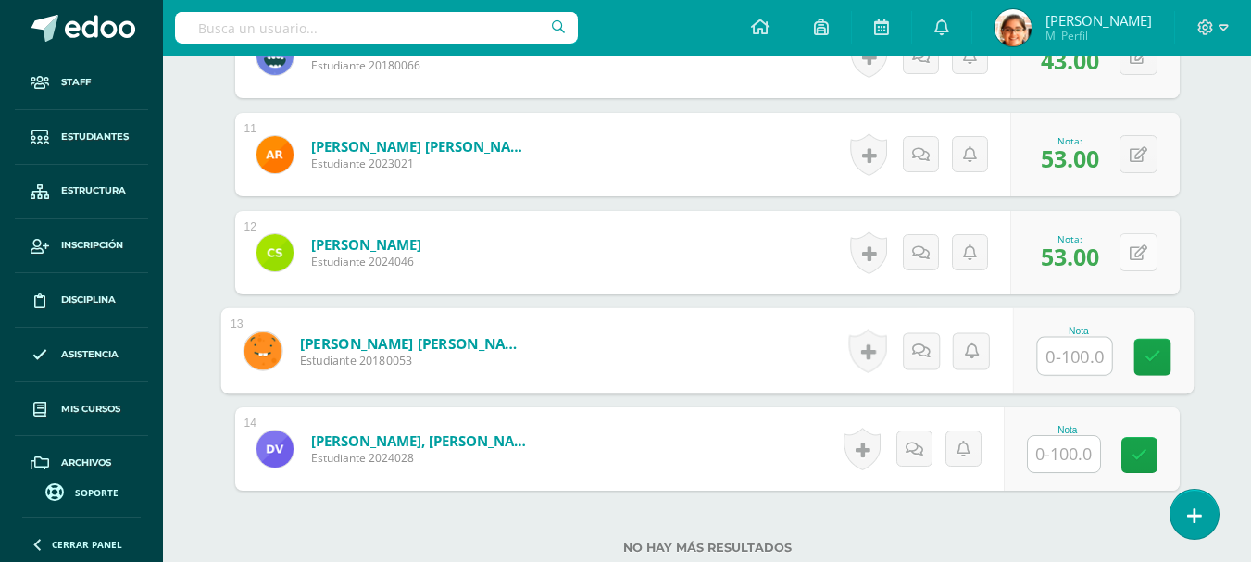
click at [1149, 247] on button at bounding box center [1138, 252] width 38 height 38
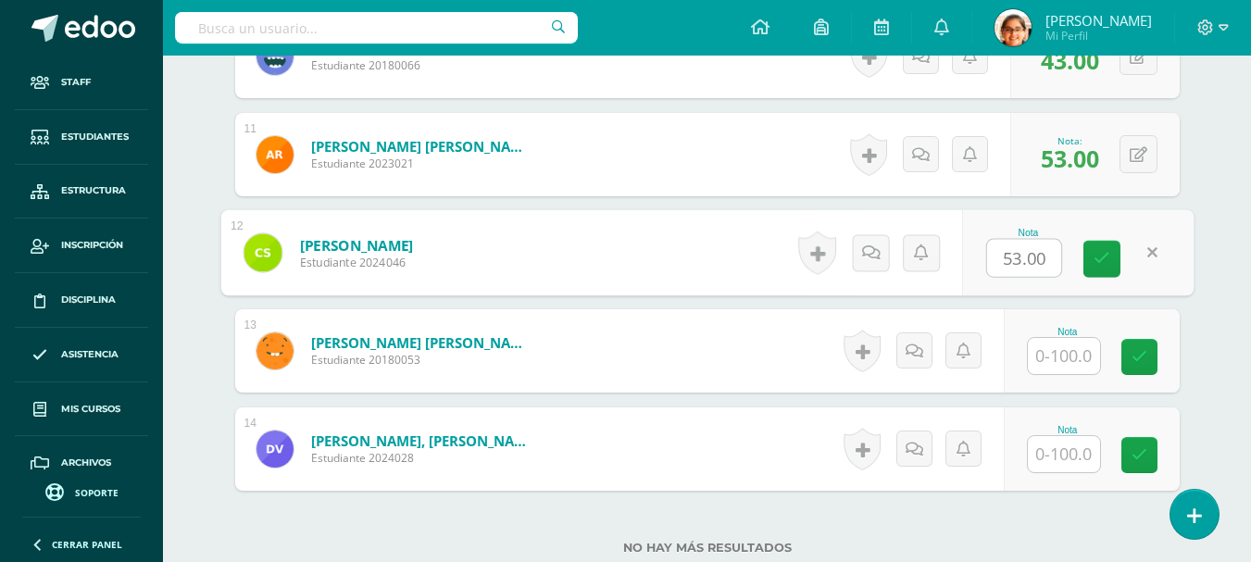
click at [1162, 256] on div "Nota 53.00" at bounding box center [1077, 253] width 231 height 86
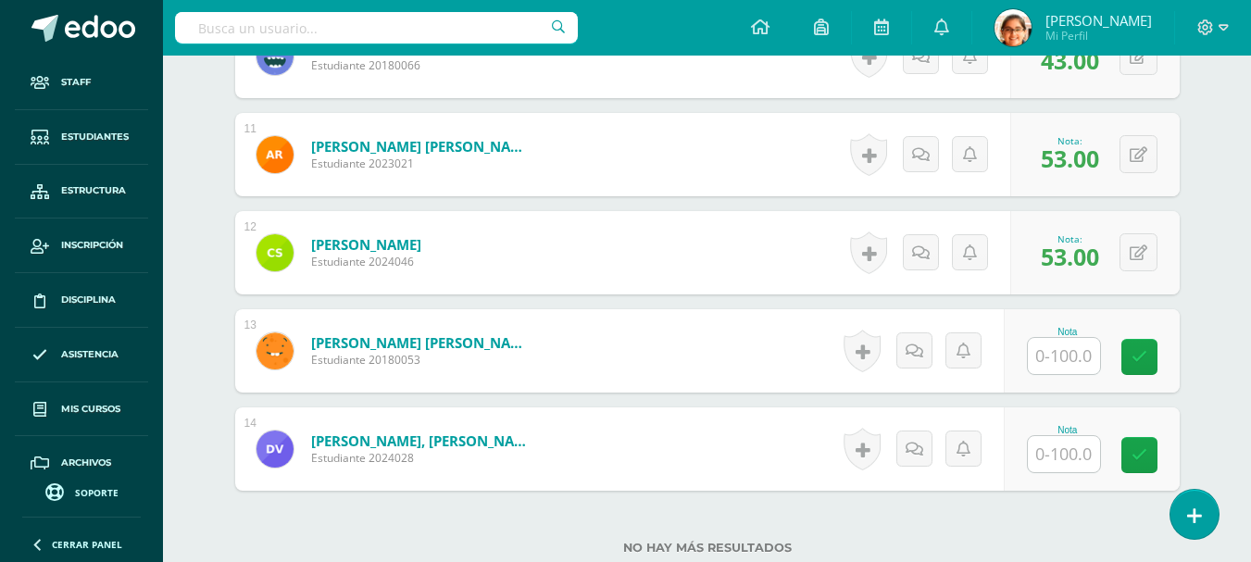
click at [1055, 352] on input "text" at bounding box center [1064, 356] width 72 height 36
type input "73"
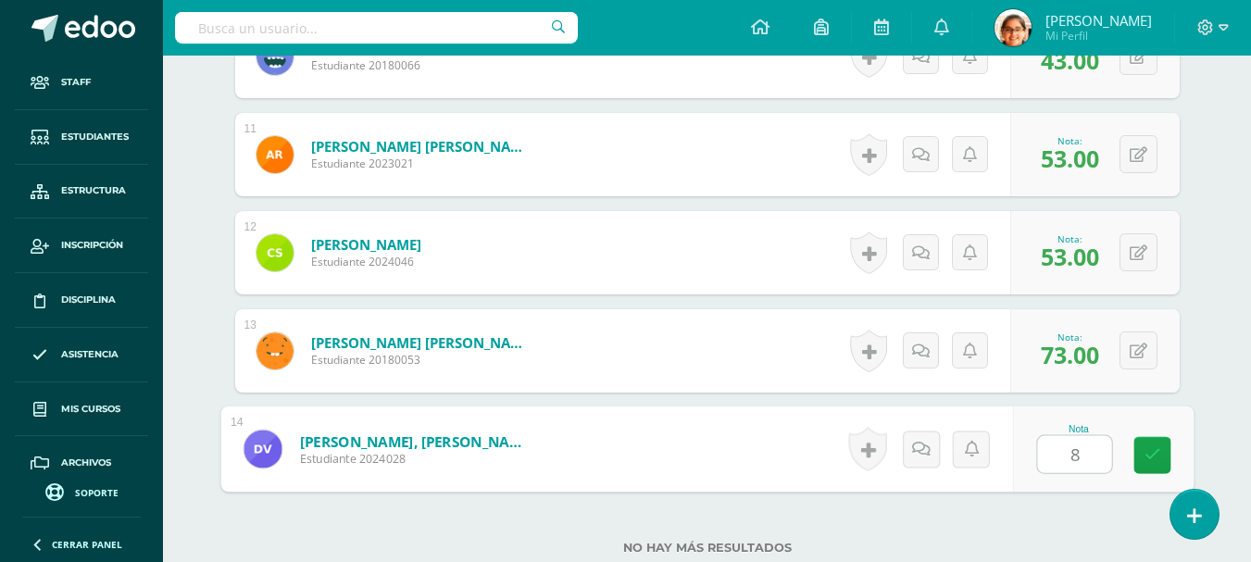
type input "87"
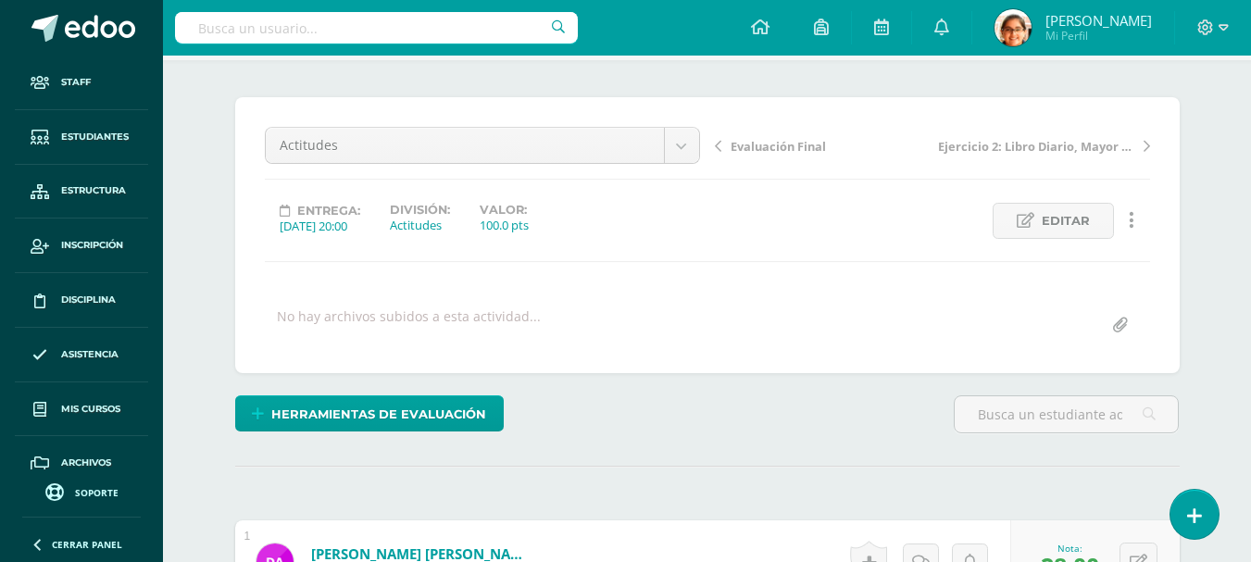
scroll to position [0, 0]
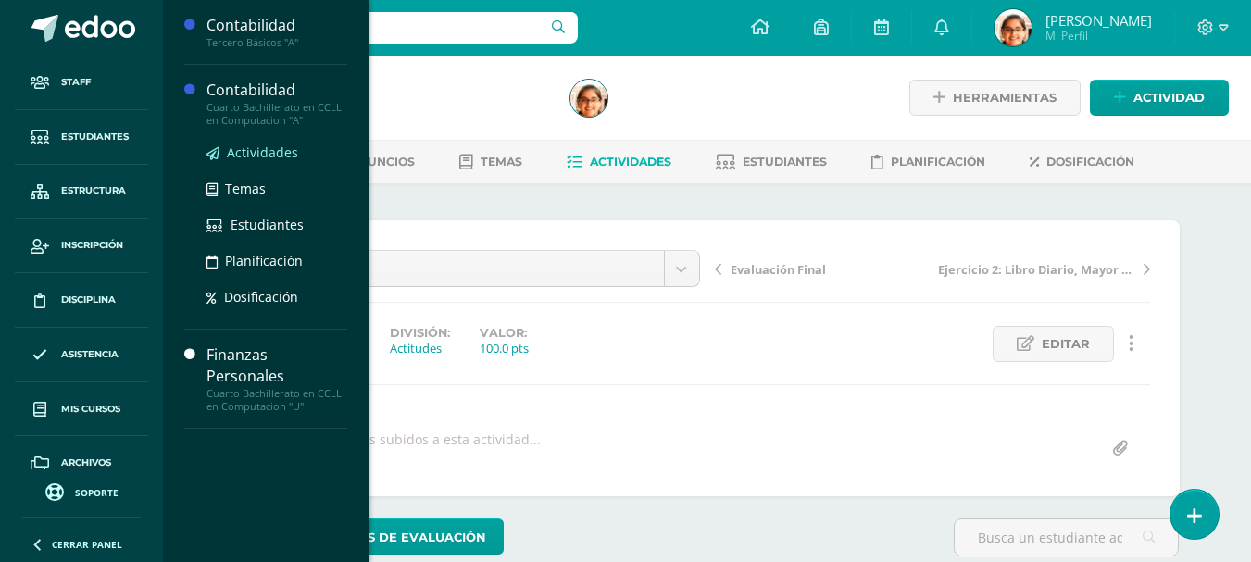
click at [267, 145] on span "Actividades" at bounding box center [262, 153] width 71 height 18
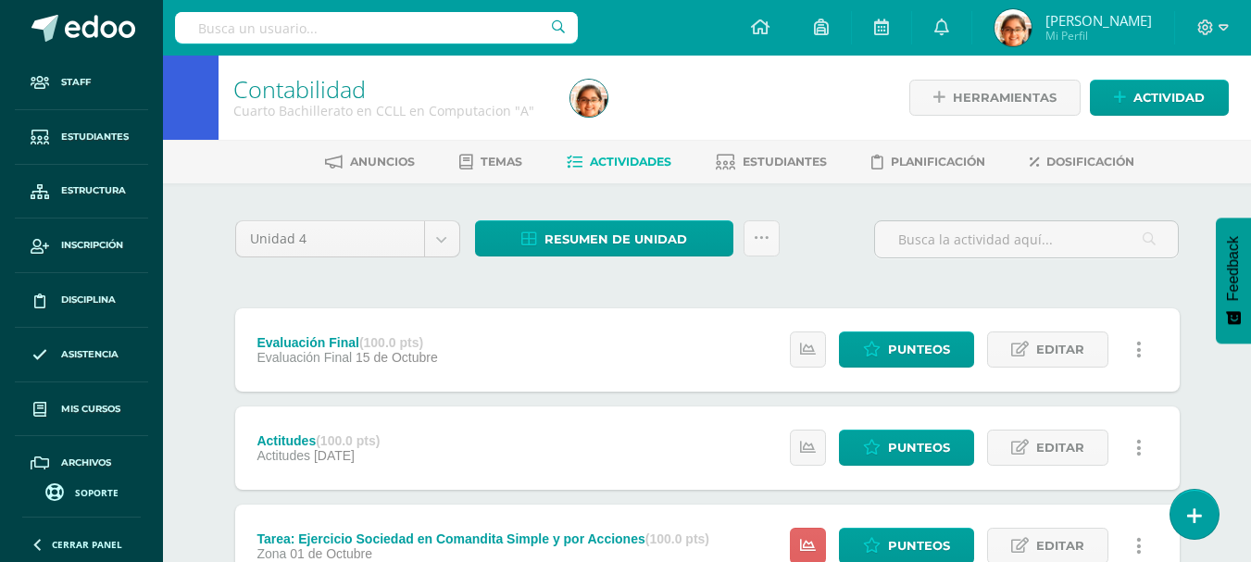
scroll to position [155, 0]
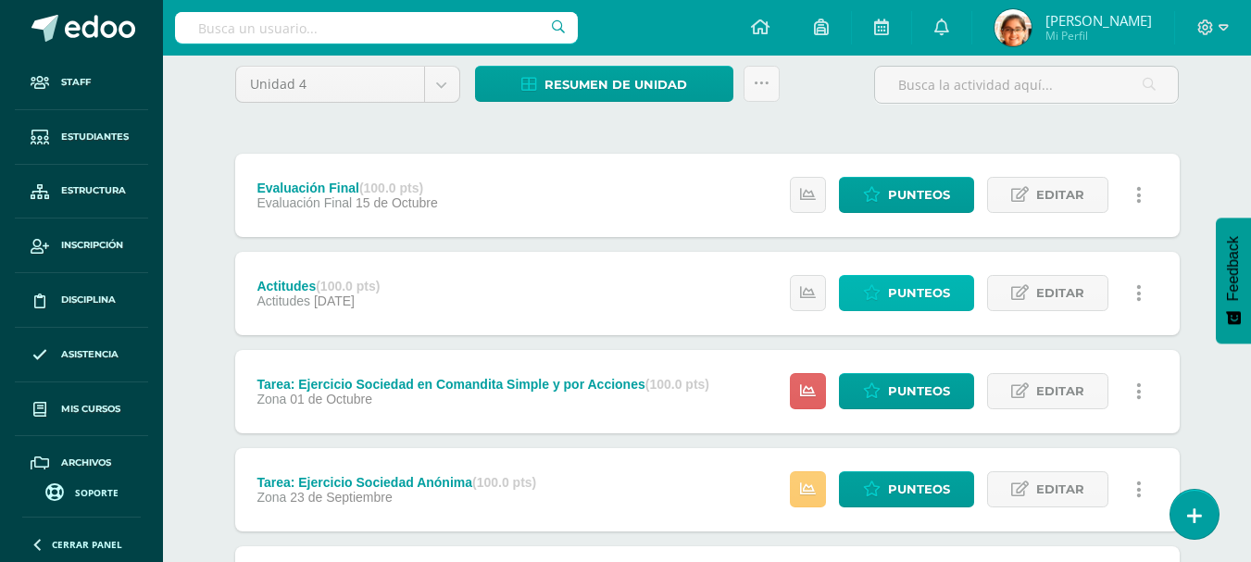
click at [917, 293] on span "Punteos" at bounding box center [919, 293] width 62 height 34
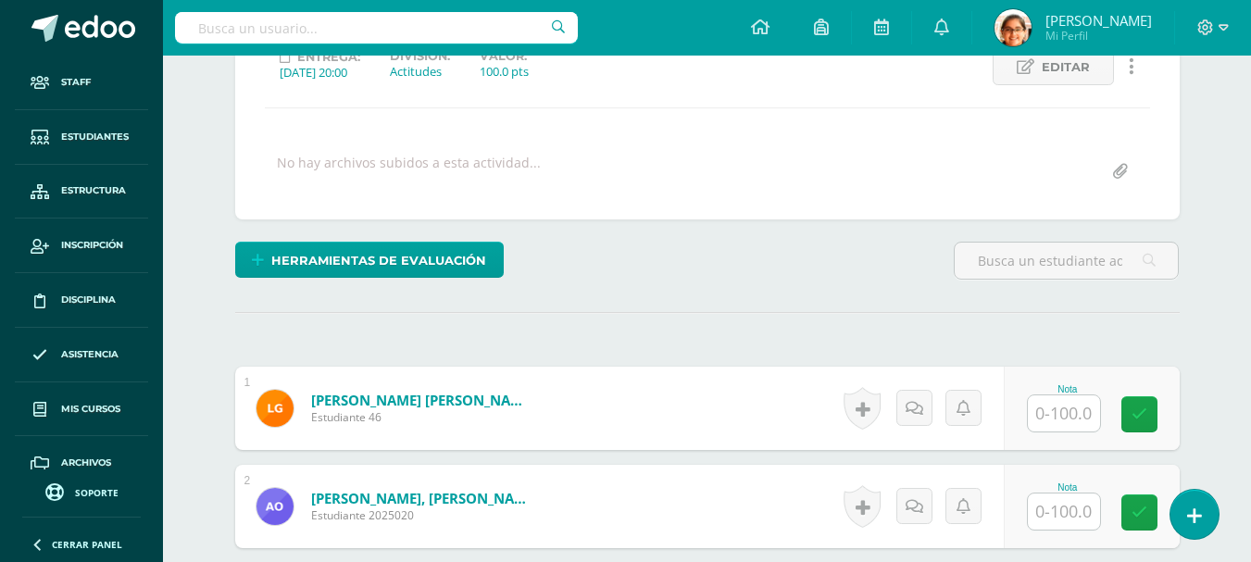
scroll to position [278, 0]
click at [1059, 397] on input "text" at bounding box center [1064, 412] width 72 height 36
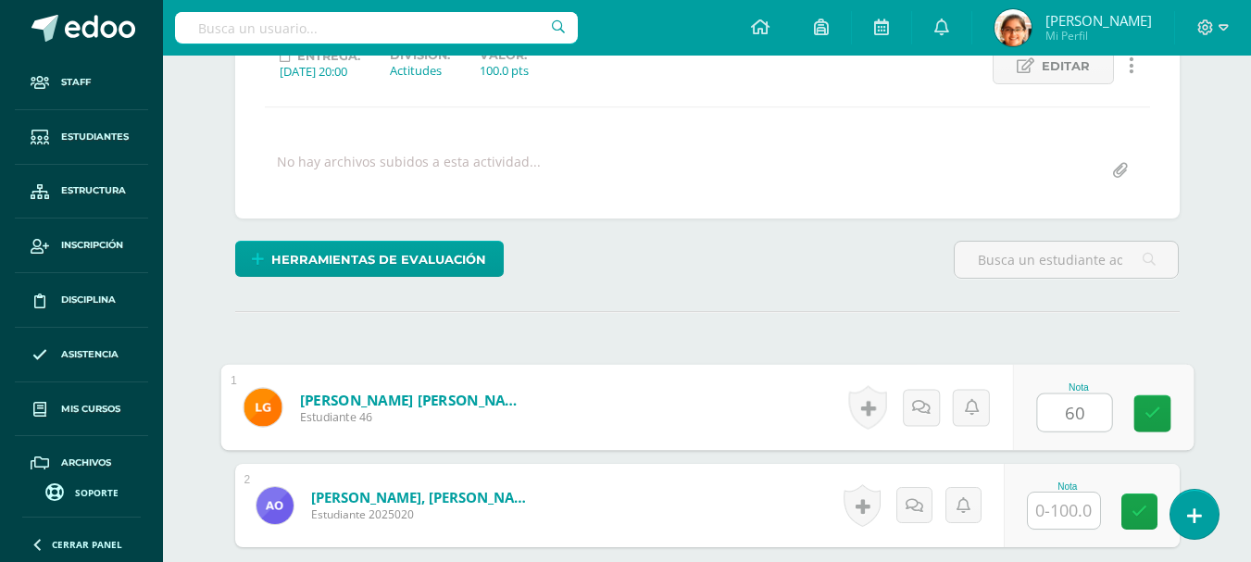
type input "60"
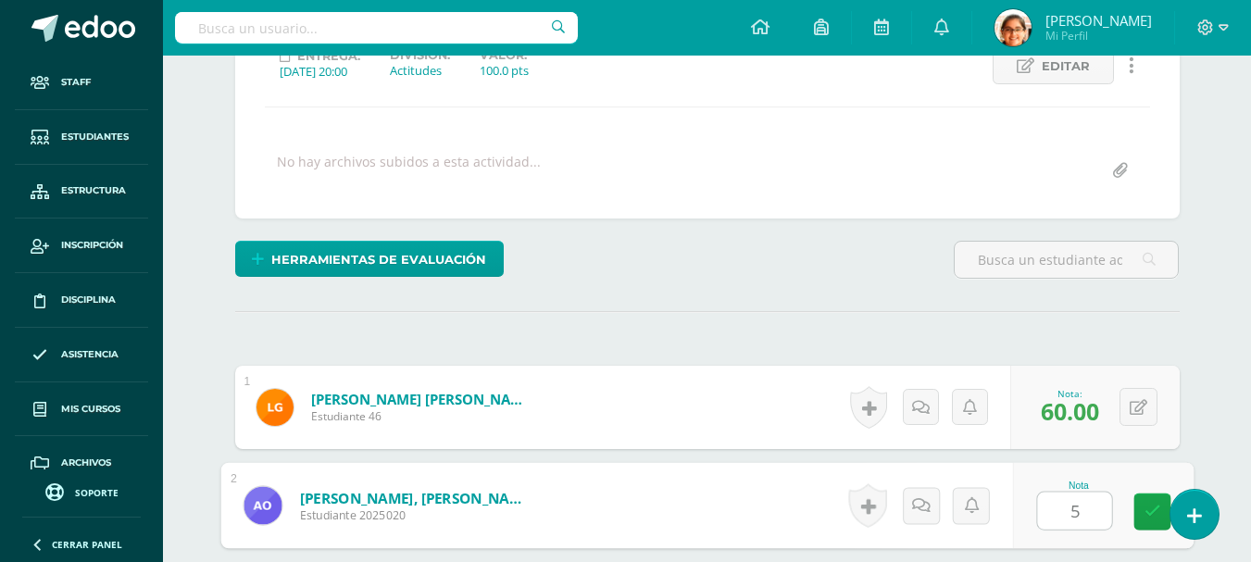
type input "52"
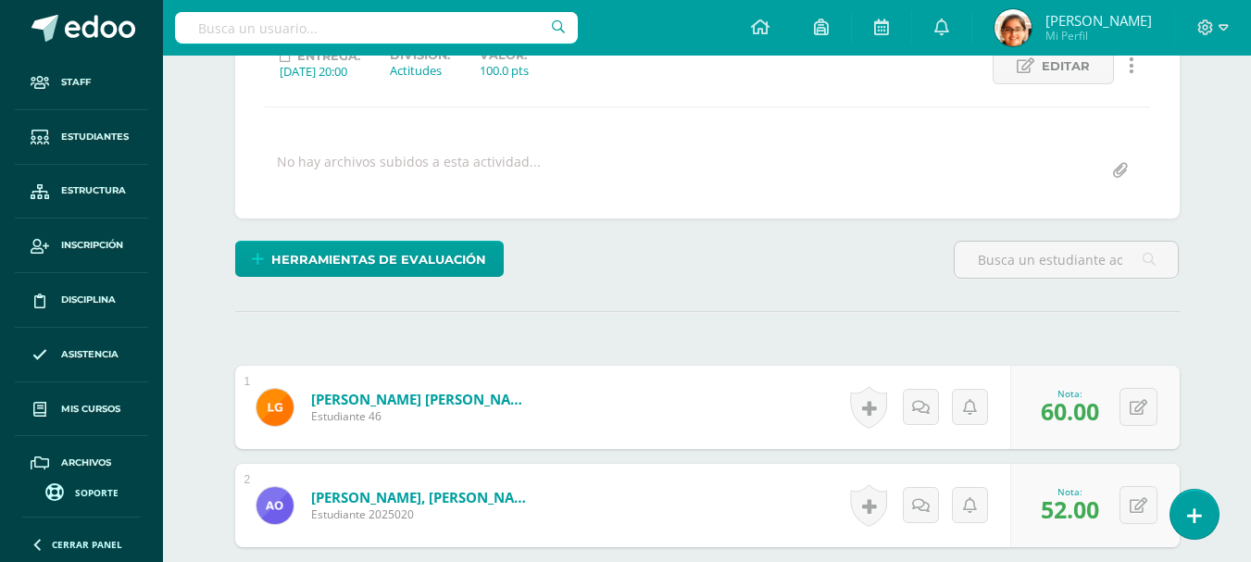
click at [1060, 397] on span "60.00" at bounding box center [1070, 410] width 58 height 31
